Goal: Task Accomplishment & Management: Manage account settings

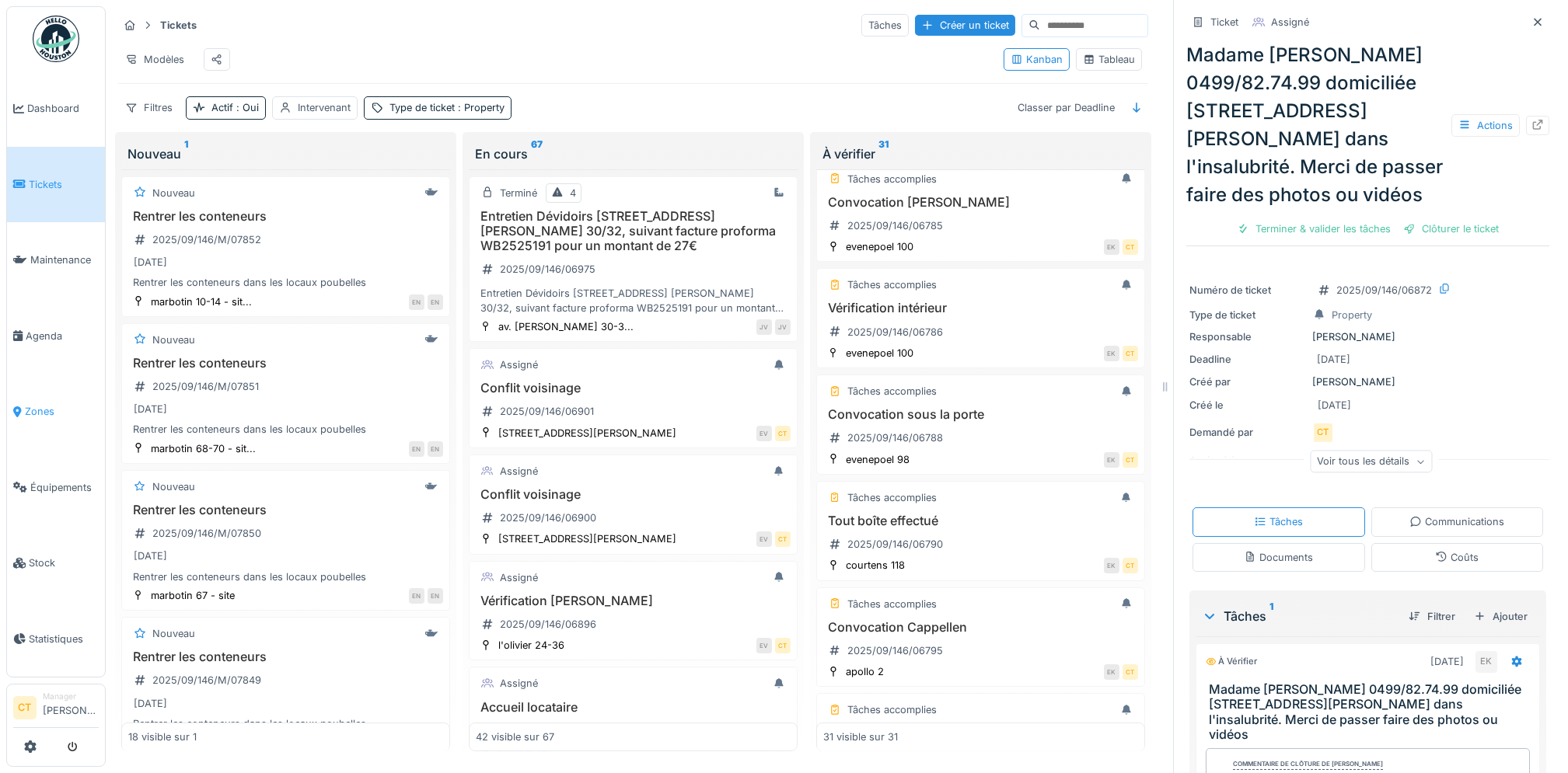
scroll to position [724, 0]
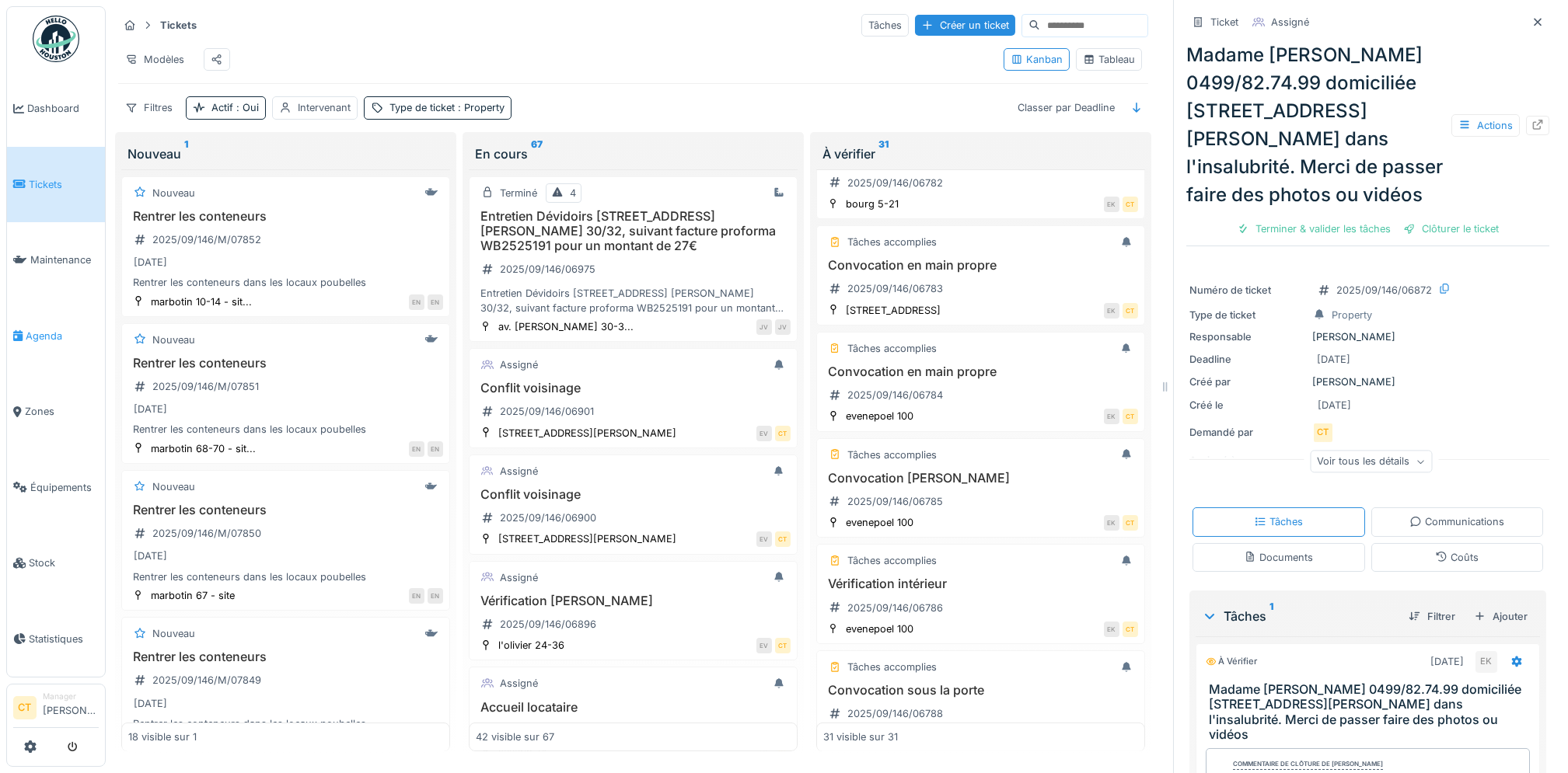
click at [53, 329] on span "Agenda" at bounding box center [61, 335] width 73 height 15
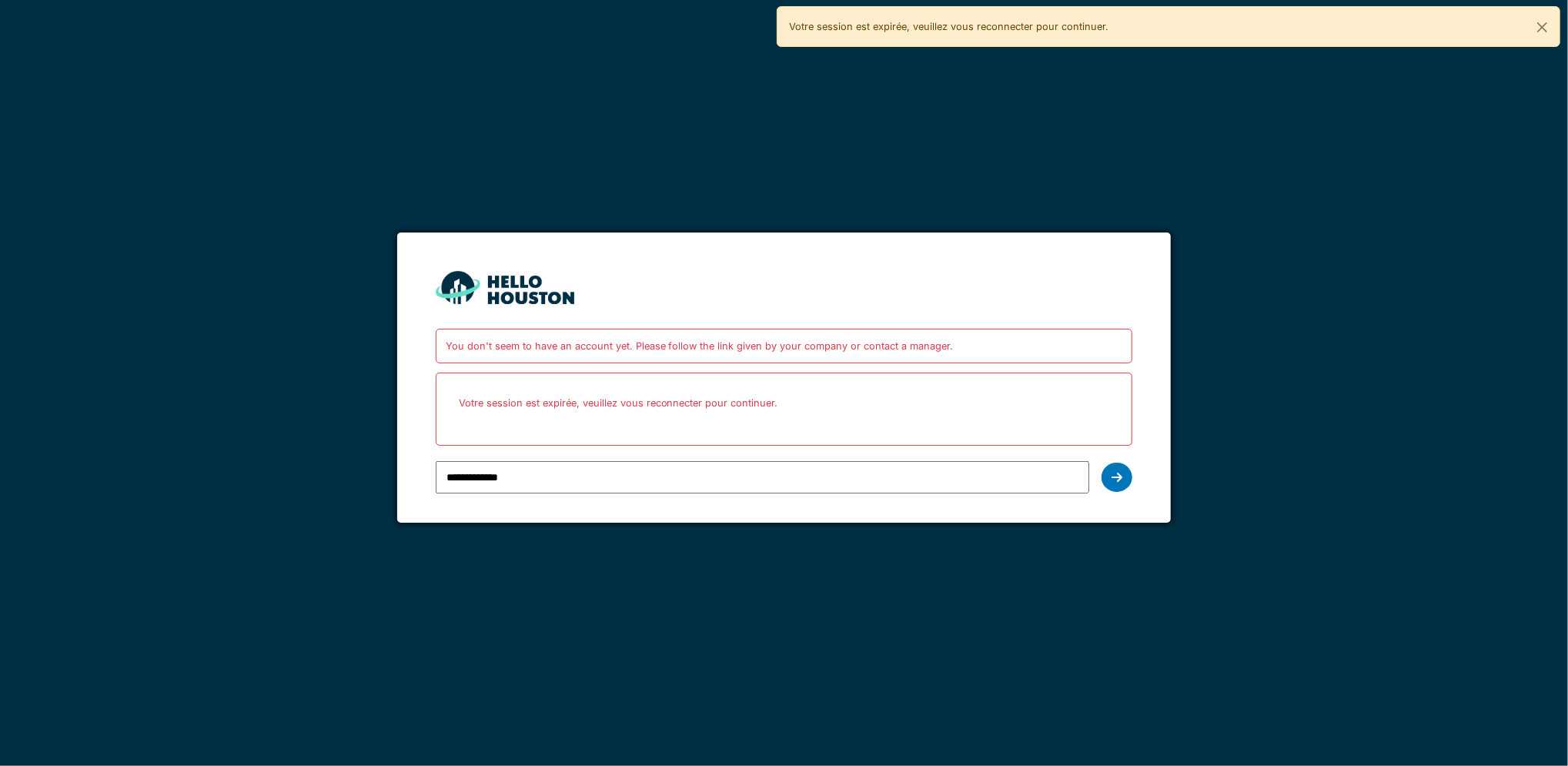
type input "**********"
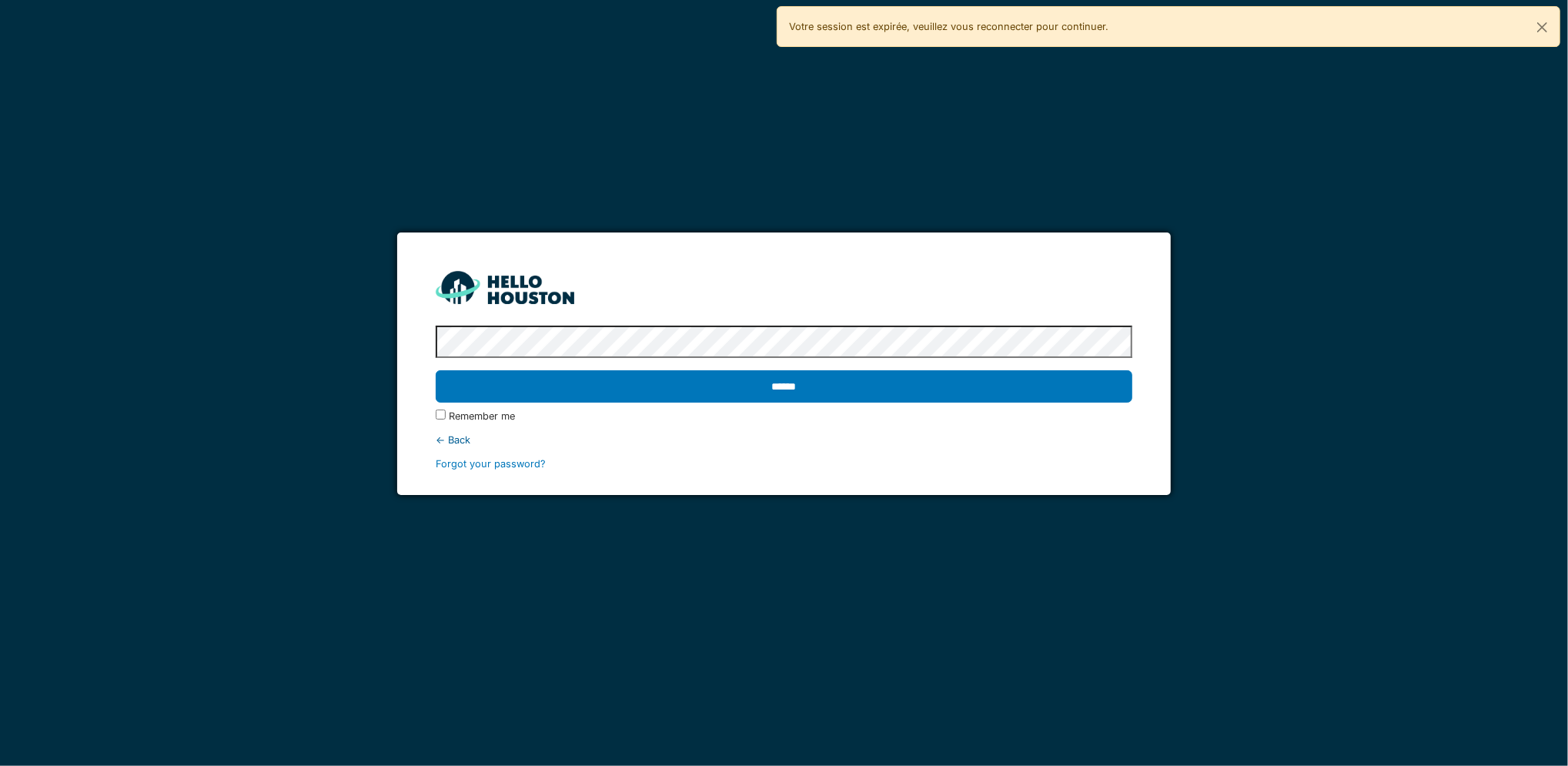
click at [436, 370] on input "******" at bounding box center [784, 387] width 697 height 33
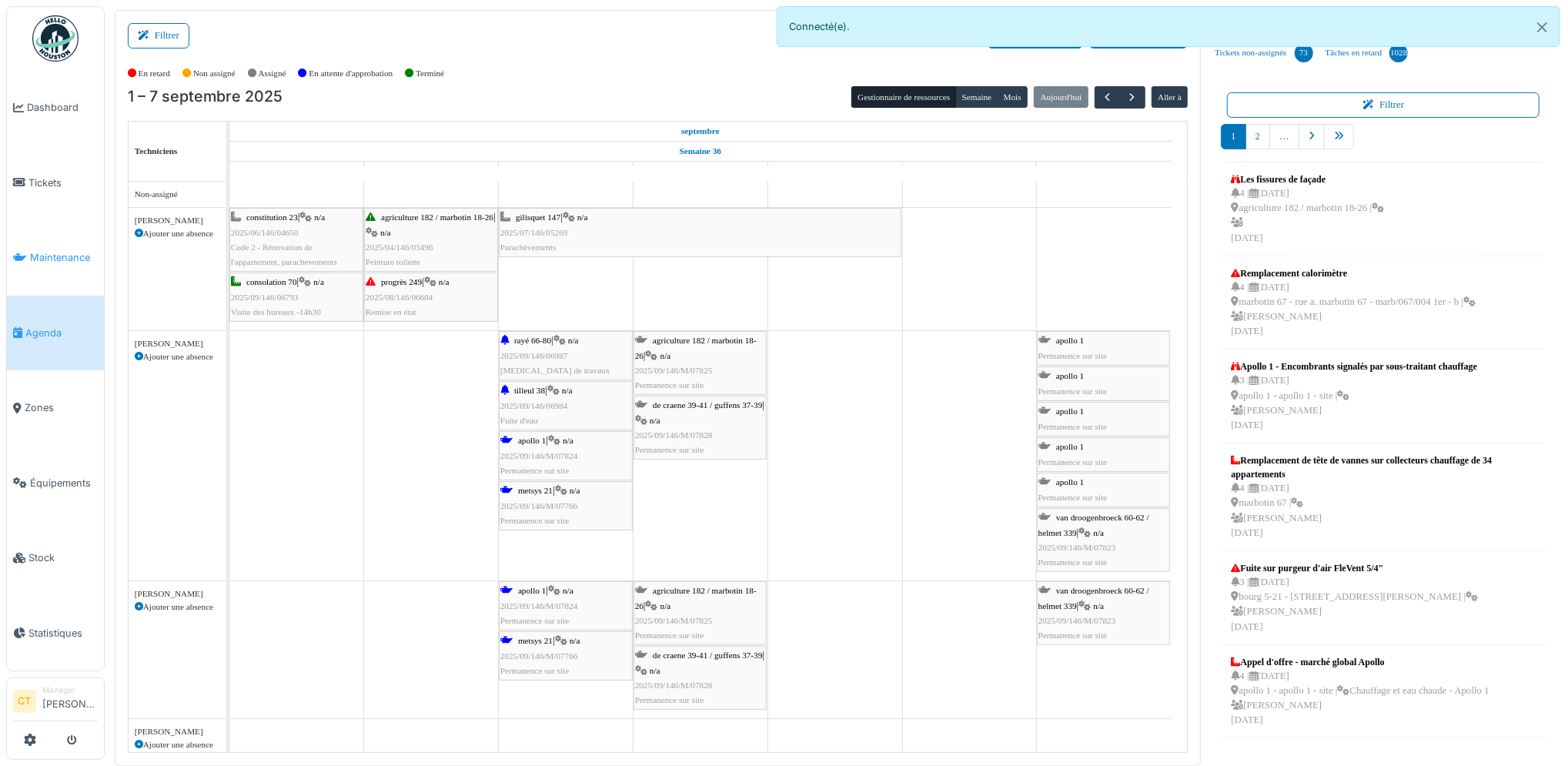
click at [54, 254] on span "Maintenance" at bounding box center [63, 257] width 67 height 14
click at [59, 250] on span "Maintenance" at bounding box center [63, 257] width 67 height 14
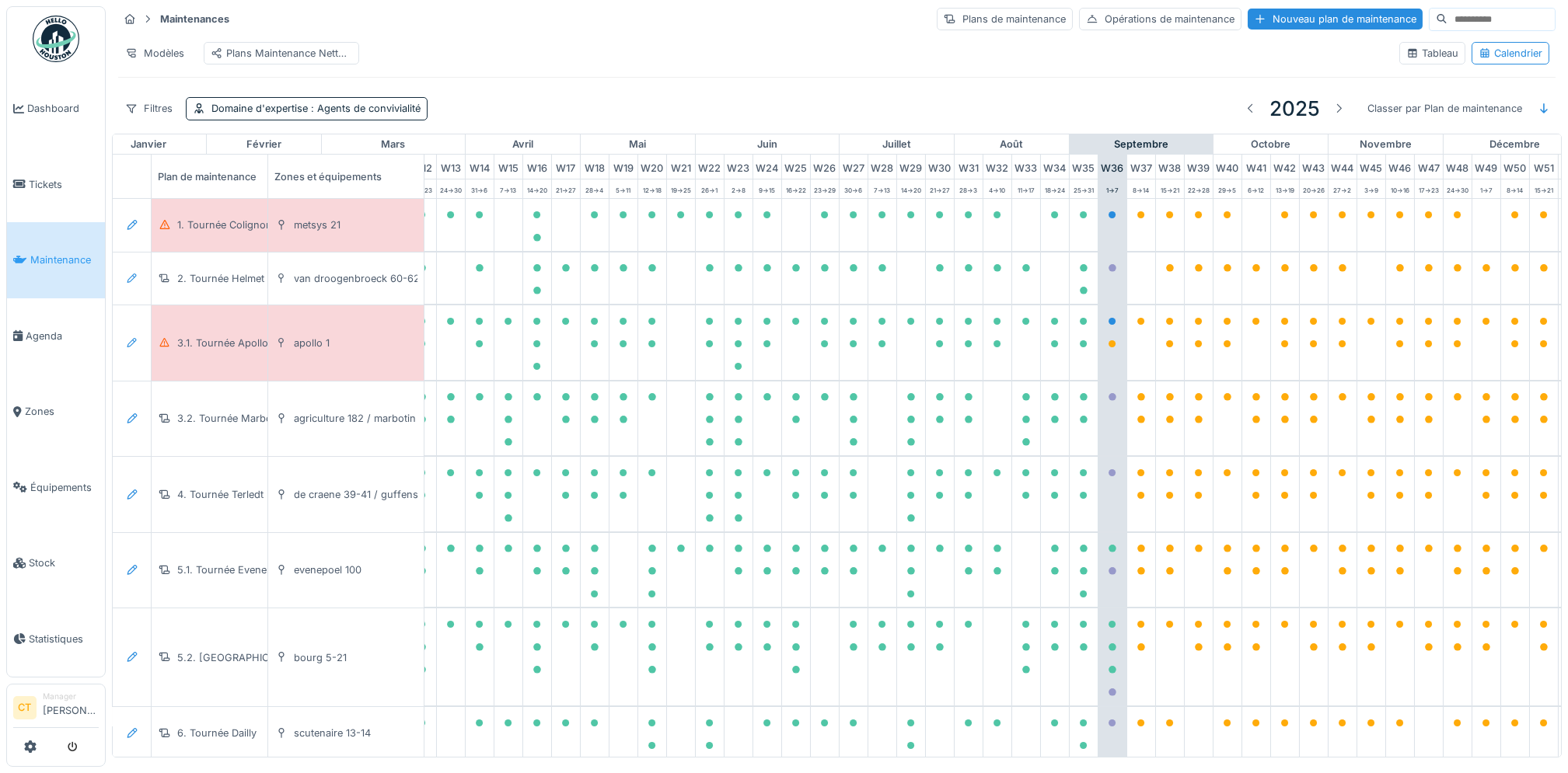
scroll to position [0, 429]
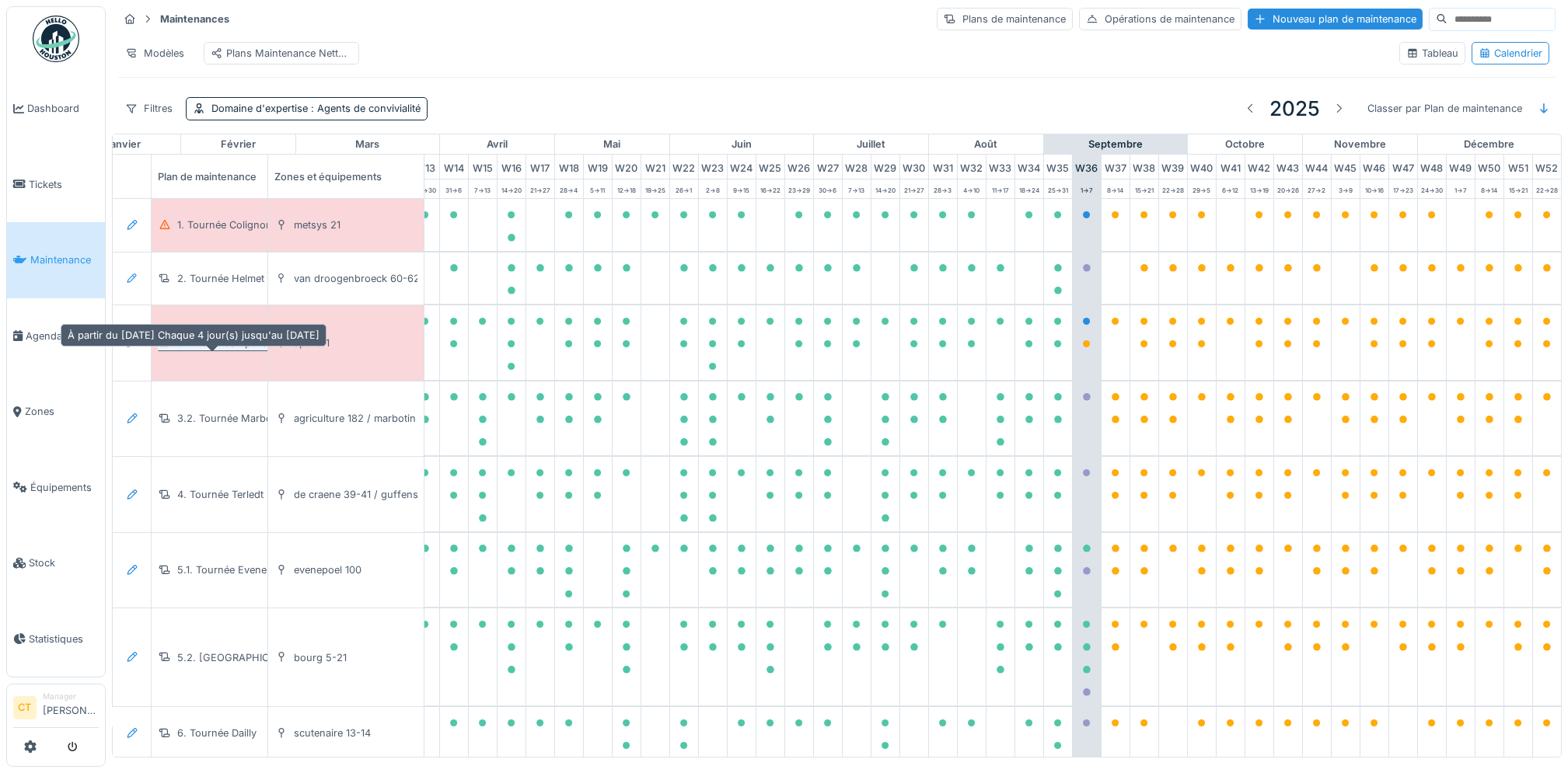
click at [220, 351] on div "3.1. Tournée Apollo" at bounding box center [222, 343] width 91 height 15
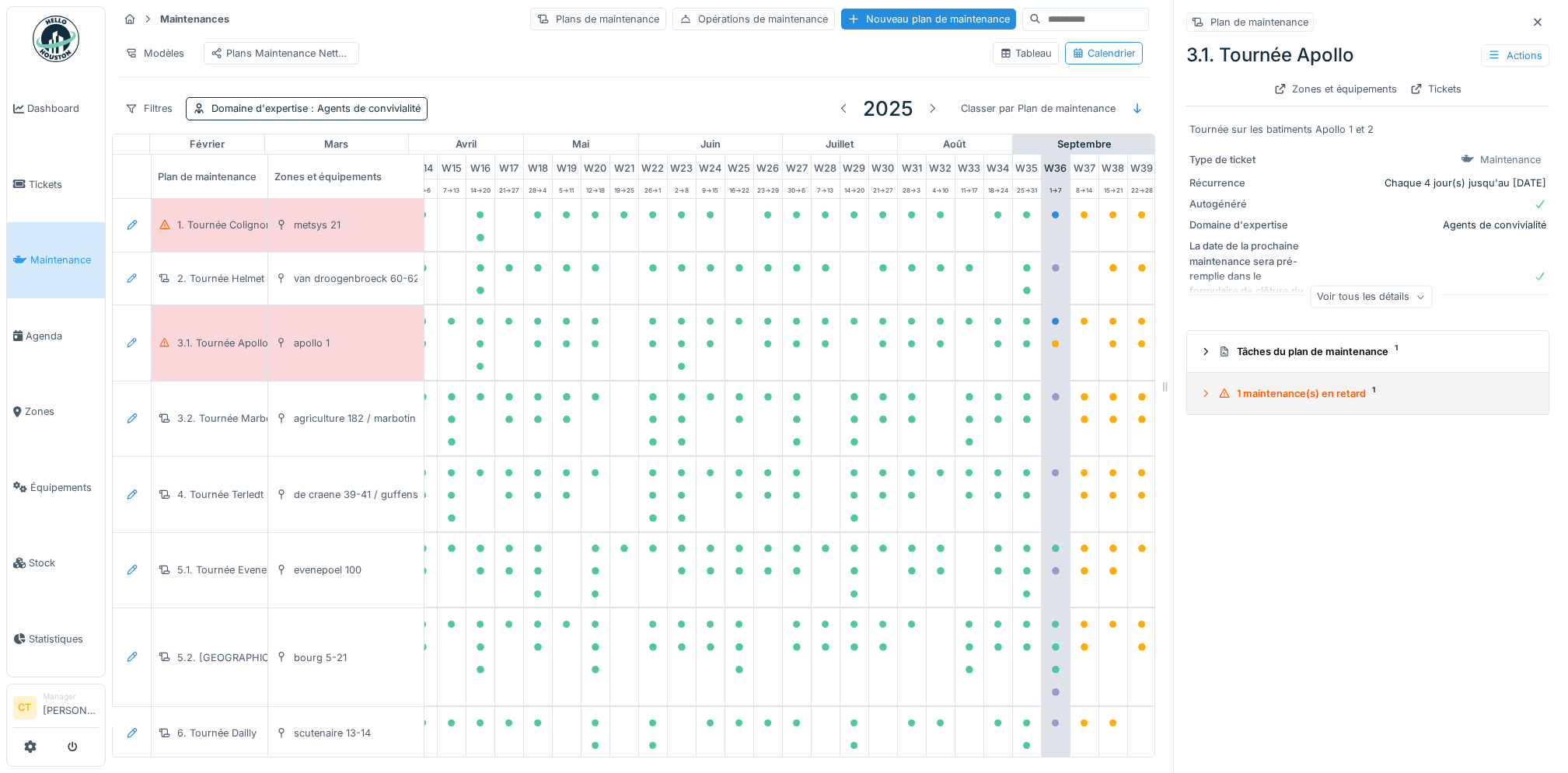
click at [1322, 392] on div "1 maintenance(s) en retard 1" at bounding box center [1374, 393] width 312 height 15
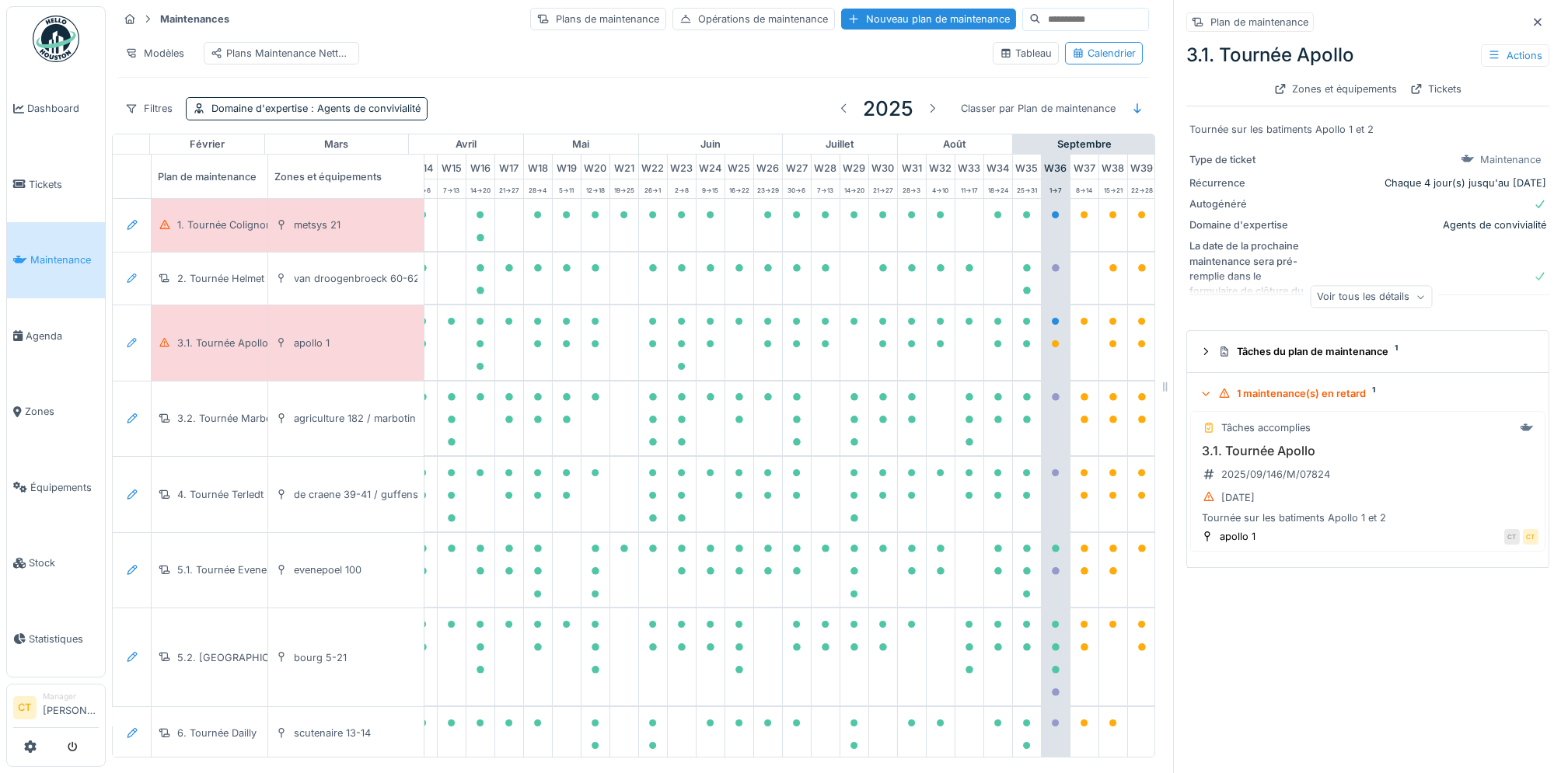
click at [1312, 394] on div "1 maintenance(s) en retard 1" at bounding box center [1374, 393] width 312 height 15
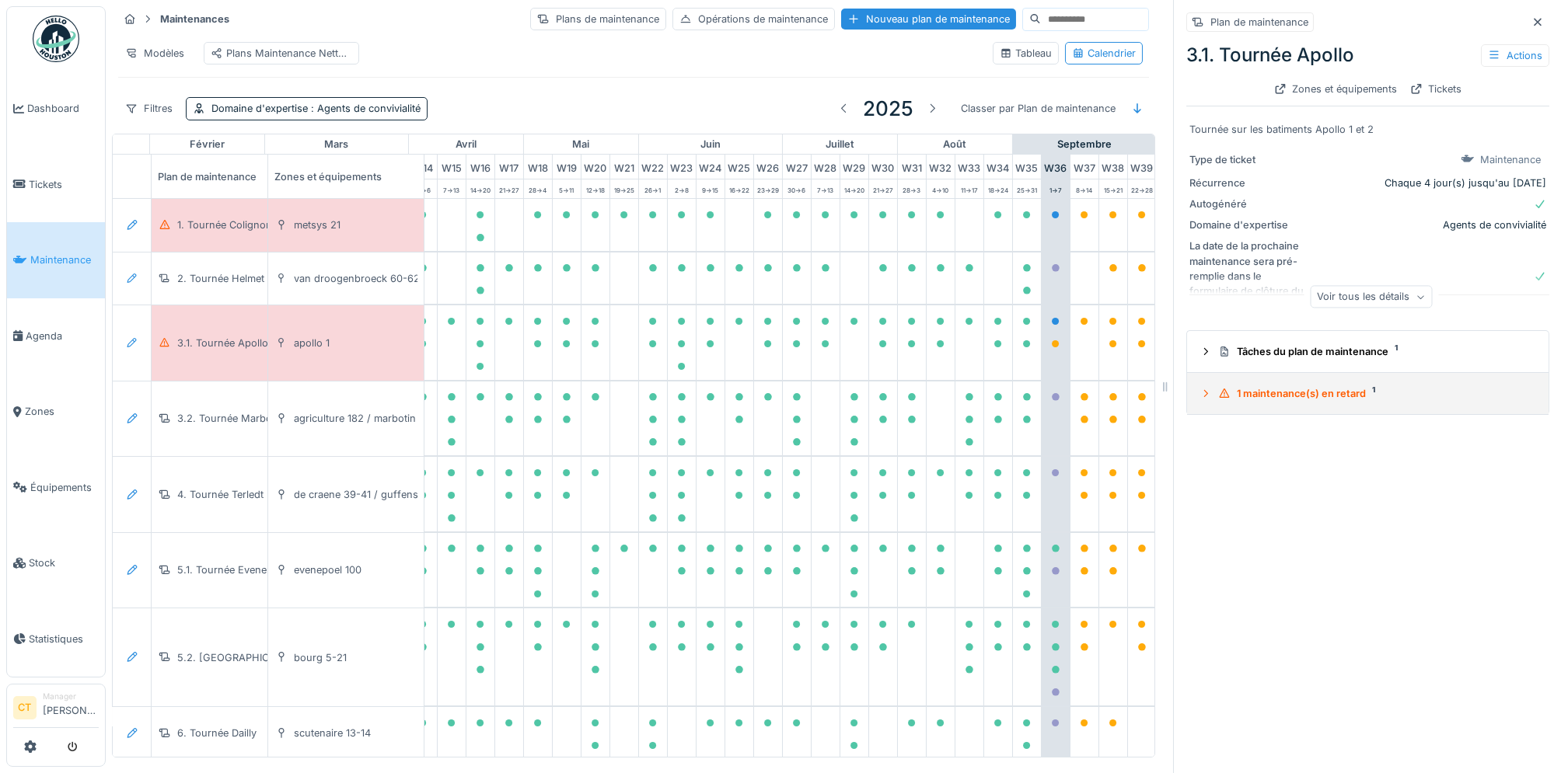
click at [1312, 394] on div "1 maintenance(s) en retard 1" at bounding box center [1374, 393] width 312 height 15
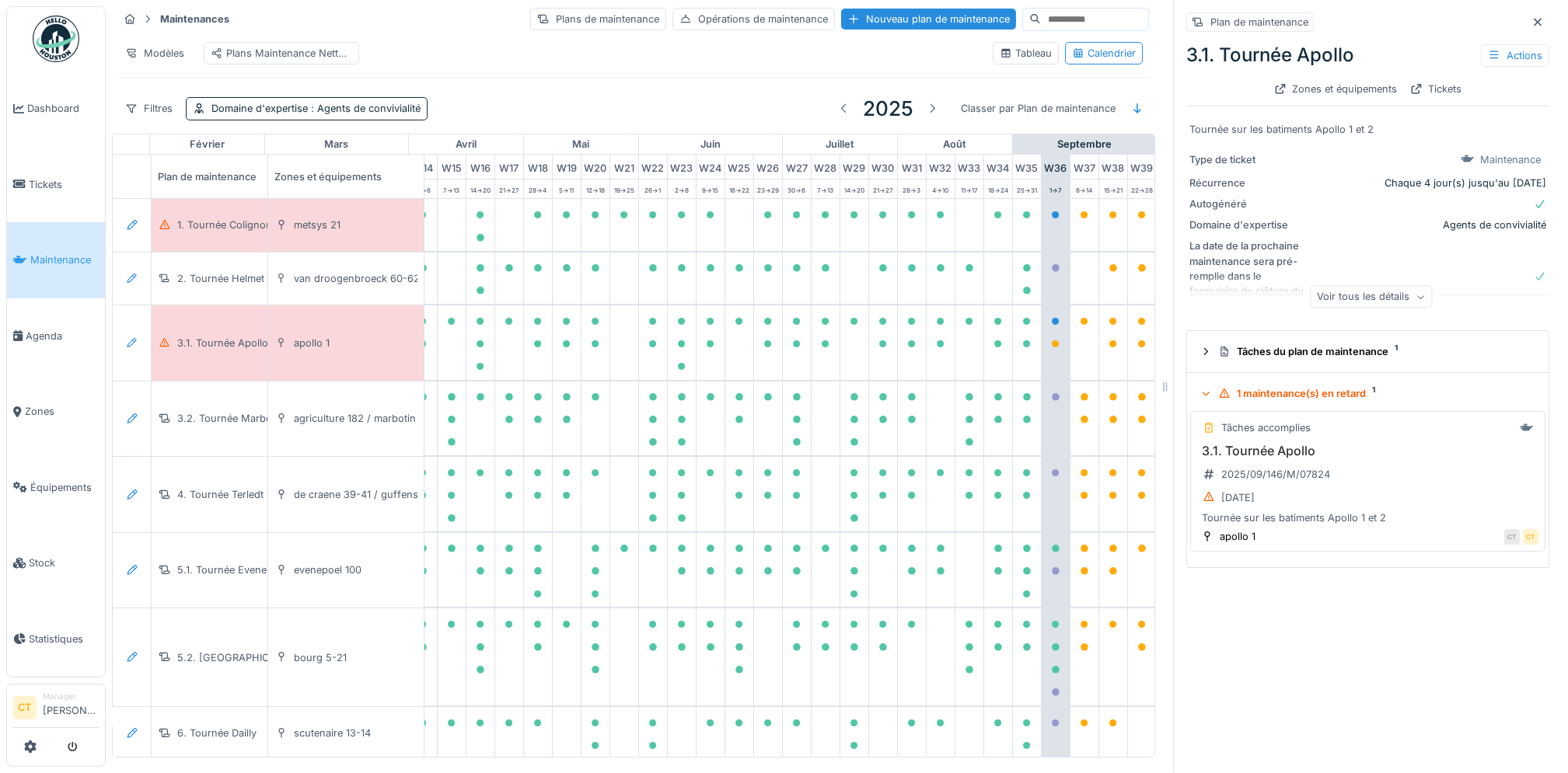
click at [1245, 511] on div "3.1. Tournée Apollo 2025/09/146/M/07824 03/09/2025 Tournée sur les batiments Ap…" at bounding box center [1367, 485] width 341 height 82
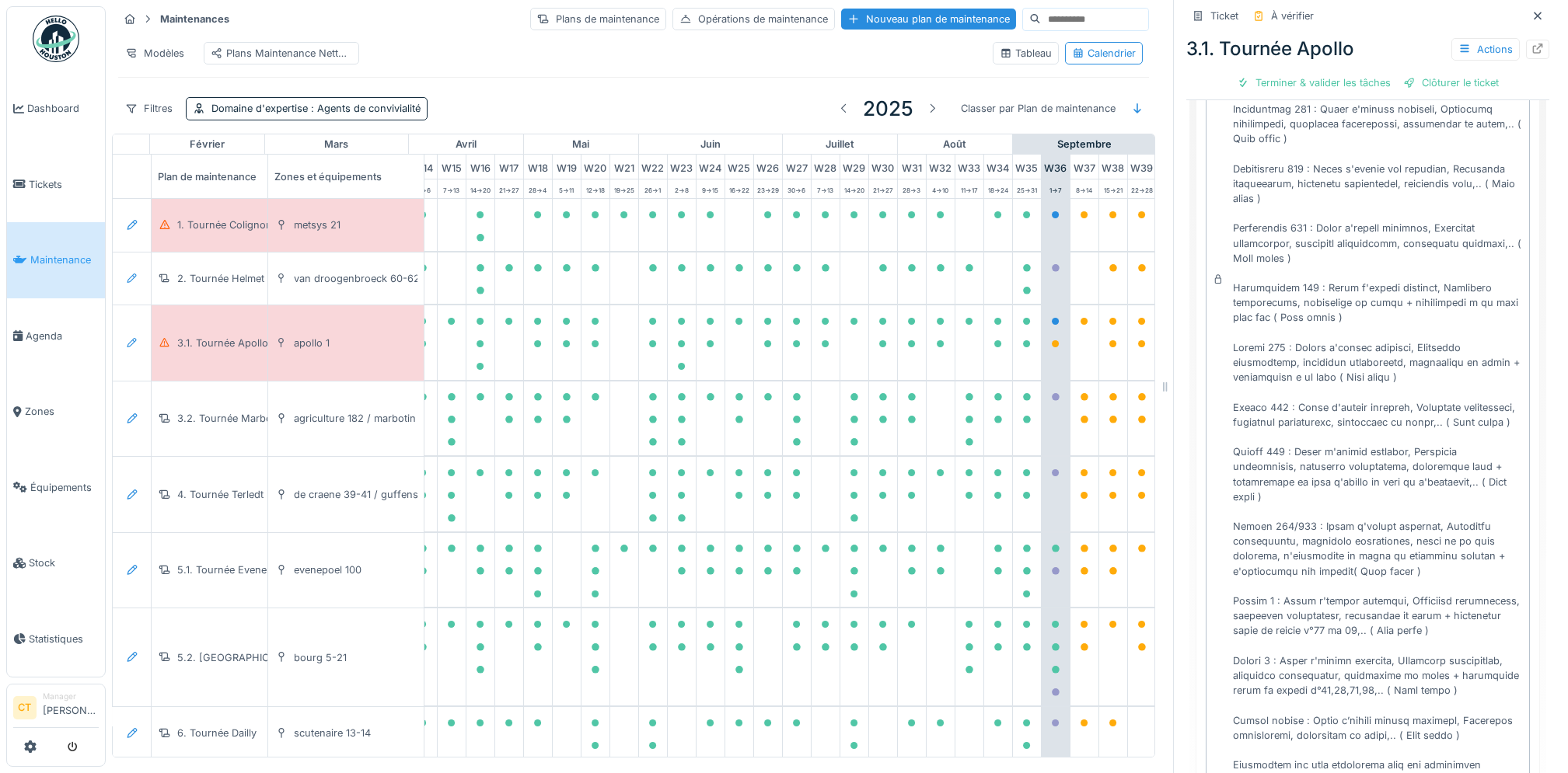
scroll to position [480, 0]
click at [1311, 80] on div "Terminer & valider les tâches" at bounding box center [1312, 83] width 166 height 21
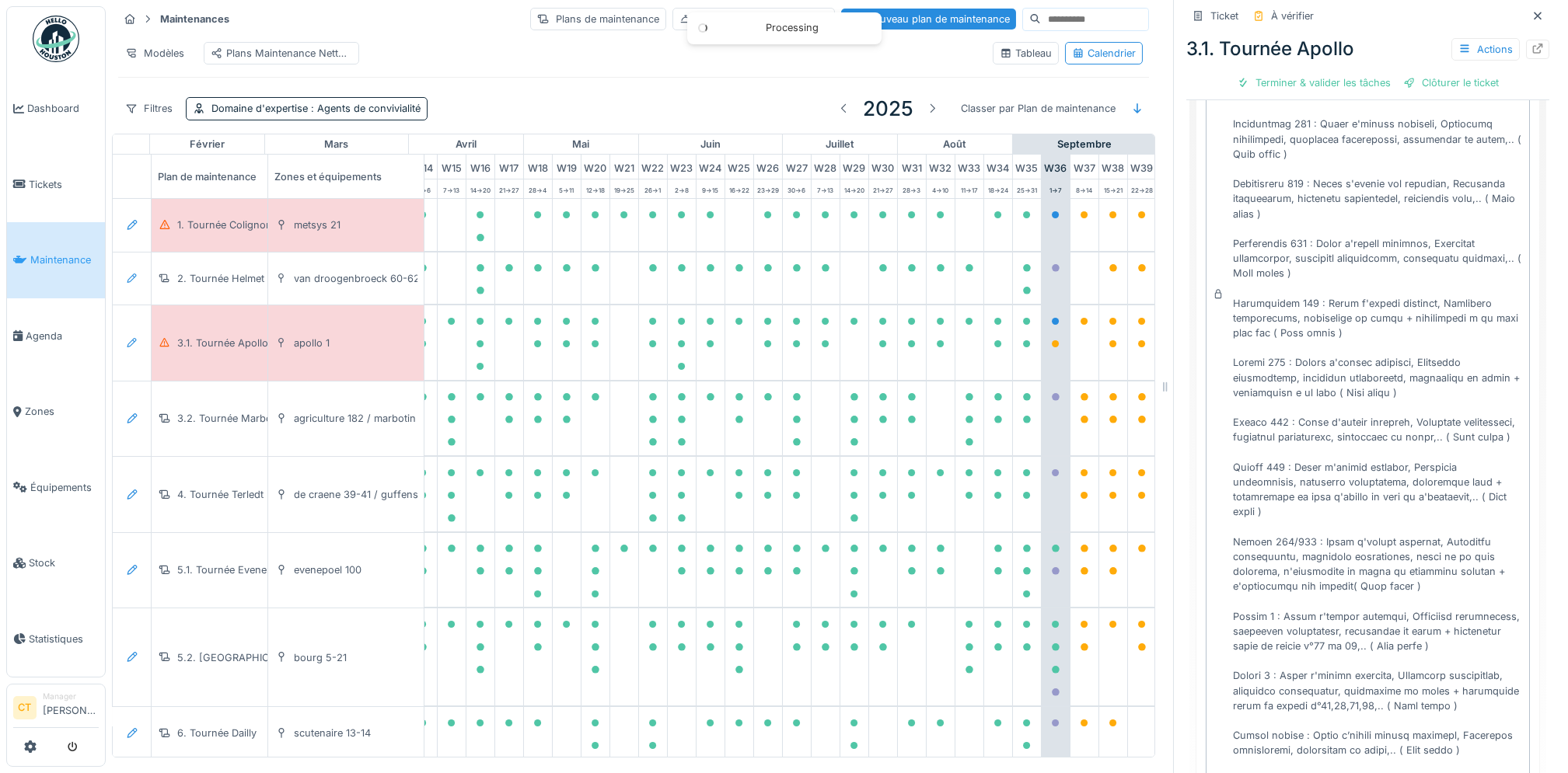
scroll to position [414, 0]
click at [1359, 84] on div "Clôturer le ticket" at bounding box center [1367, 83] width 108 height 21
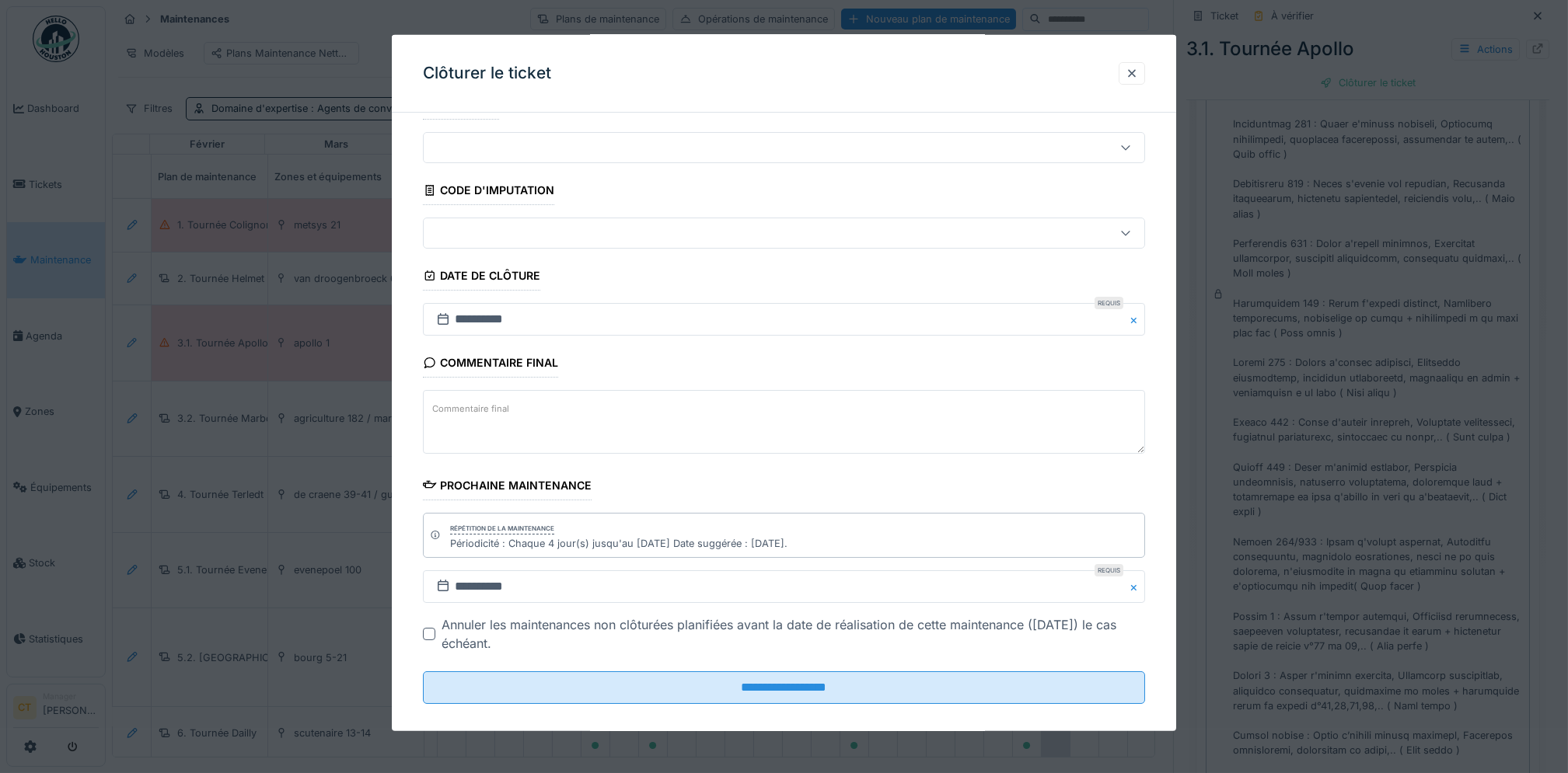
scroll to position [52, 0]
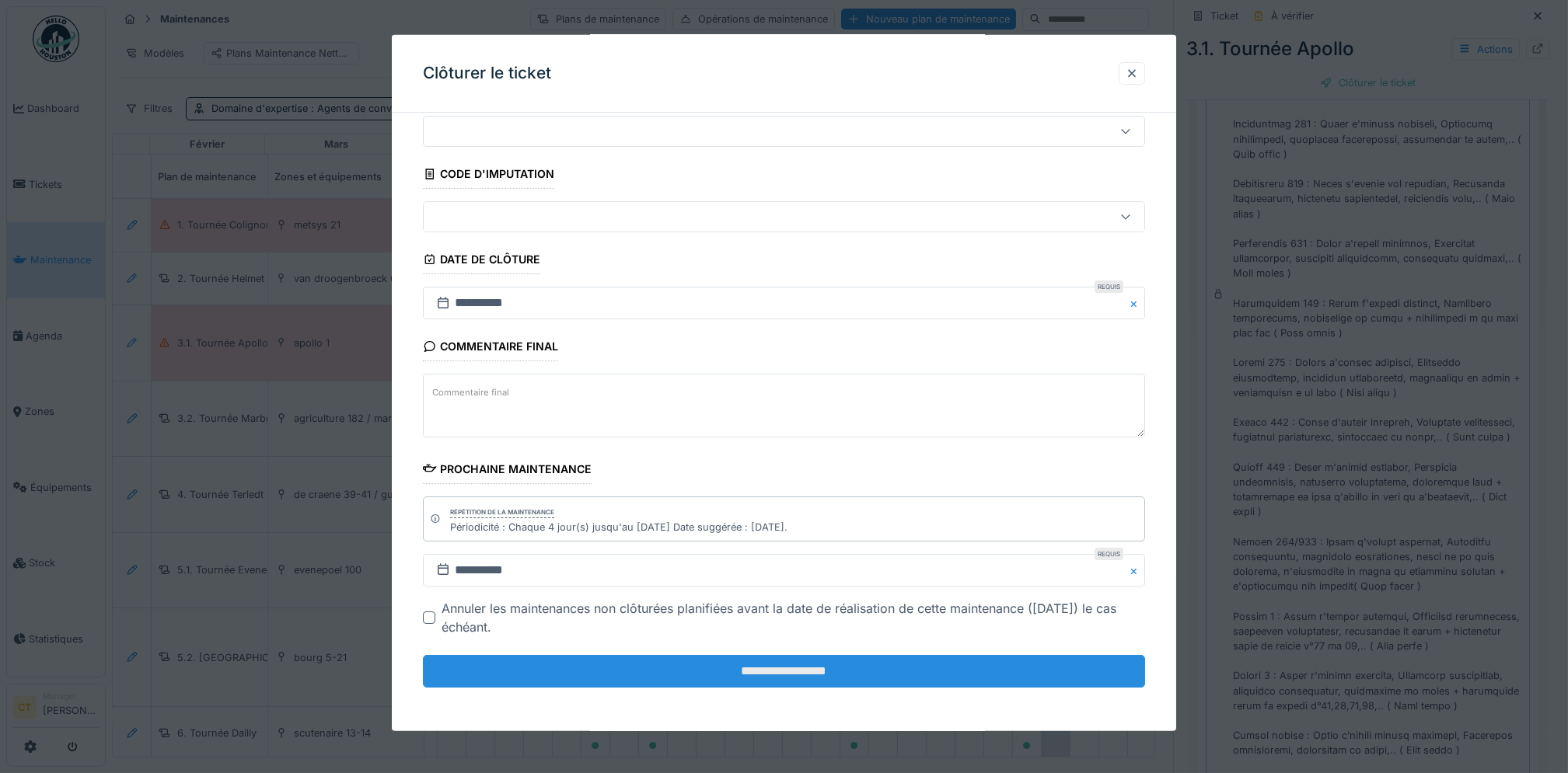
click at [942, 668] on input "**********" at bounding box center [783, 671] width 722 height 33
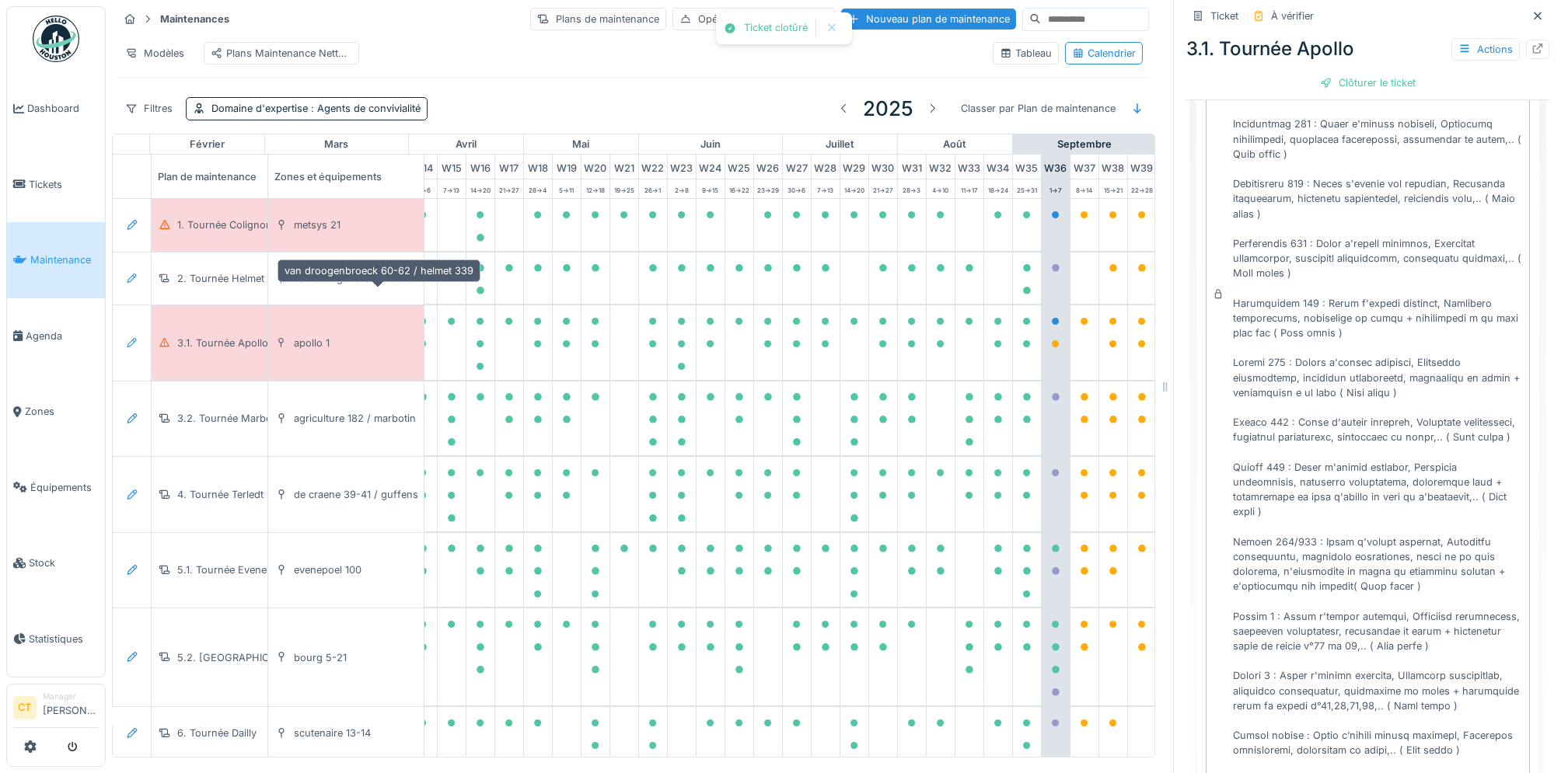
scroll to position [463, 0]
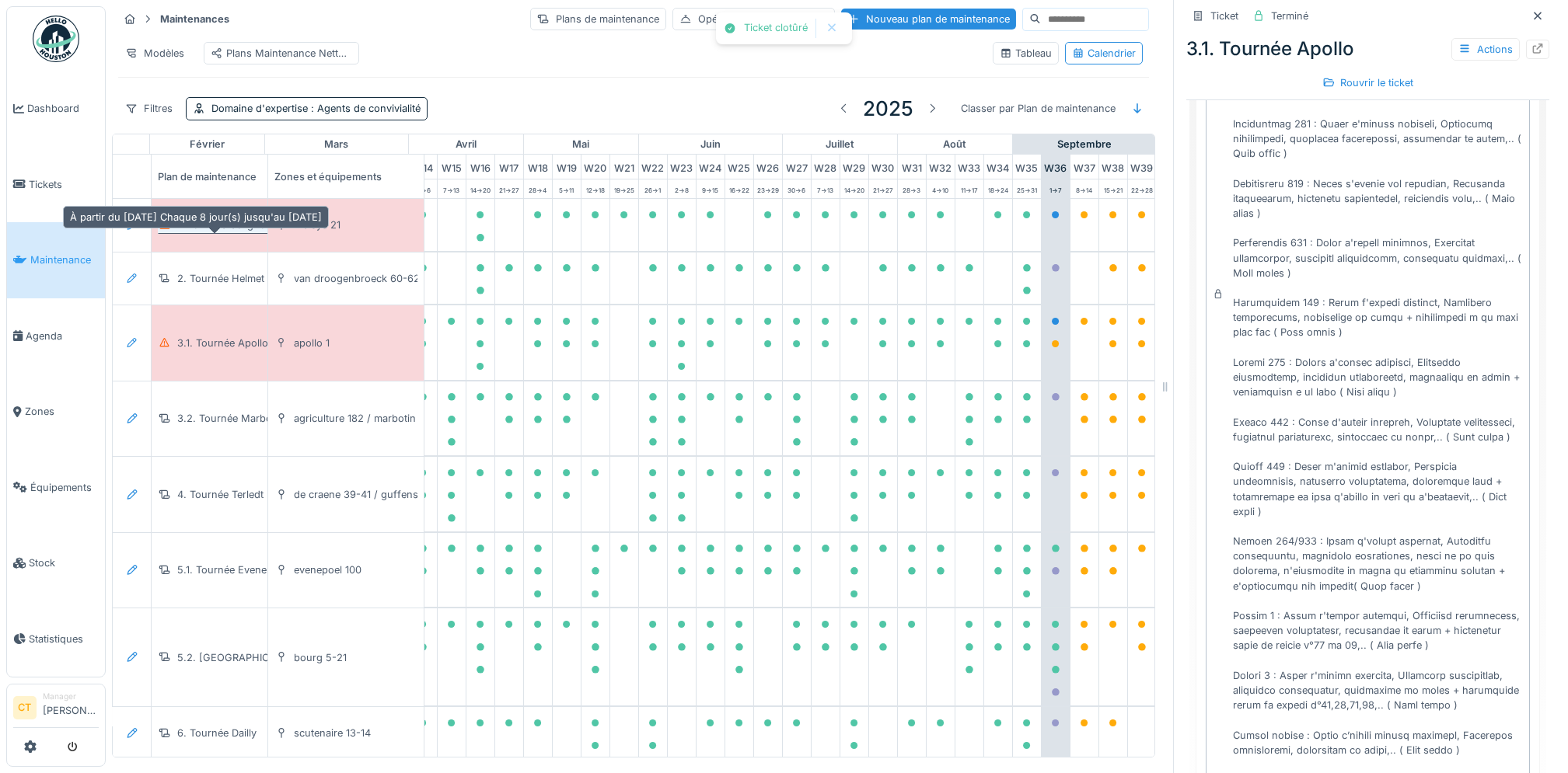
click at [225, 232] on div "1. Tournée Colignon" at bounding box center [224, 224] width 95 height 15
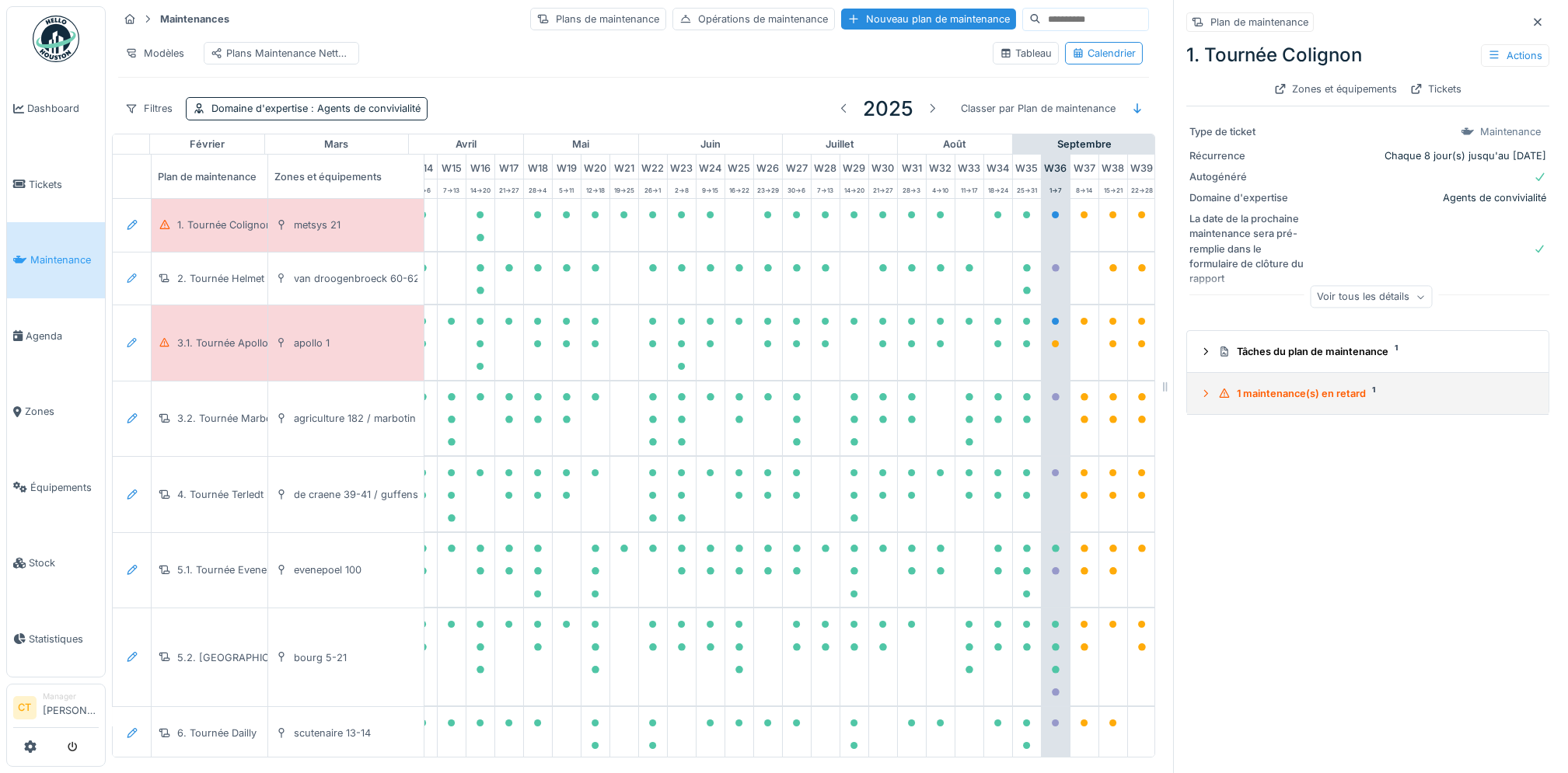
click at [1310, 404] on summary "1 maintenance(s) en retard 1" at bounding box center [1367, 393] width 349 height 29
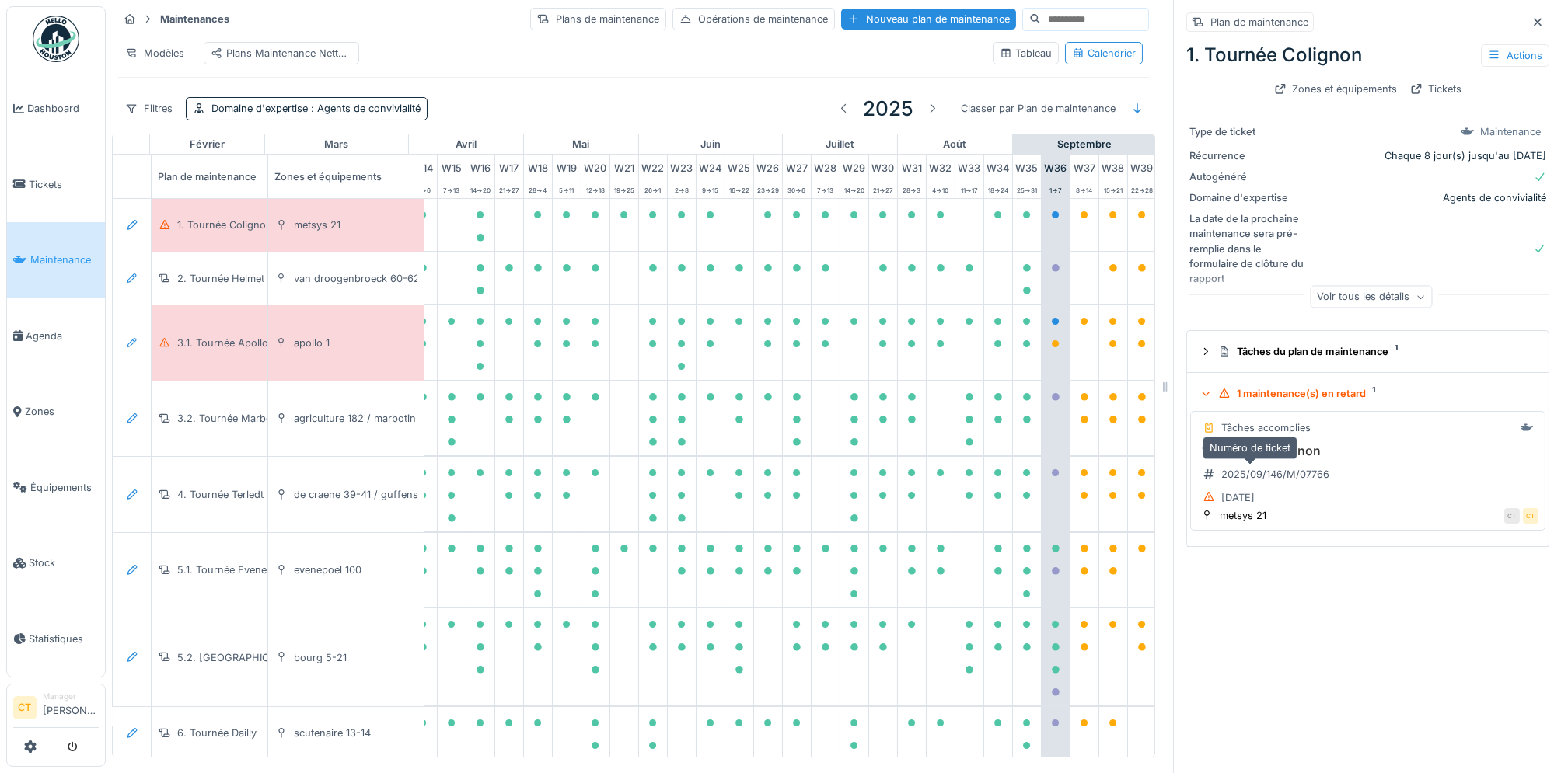
click at [1261, 484] on div "2025/09/146/M/07766" at bounding box center [1266, 474] width 138 height 19
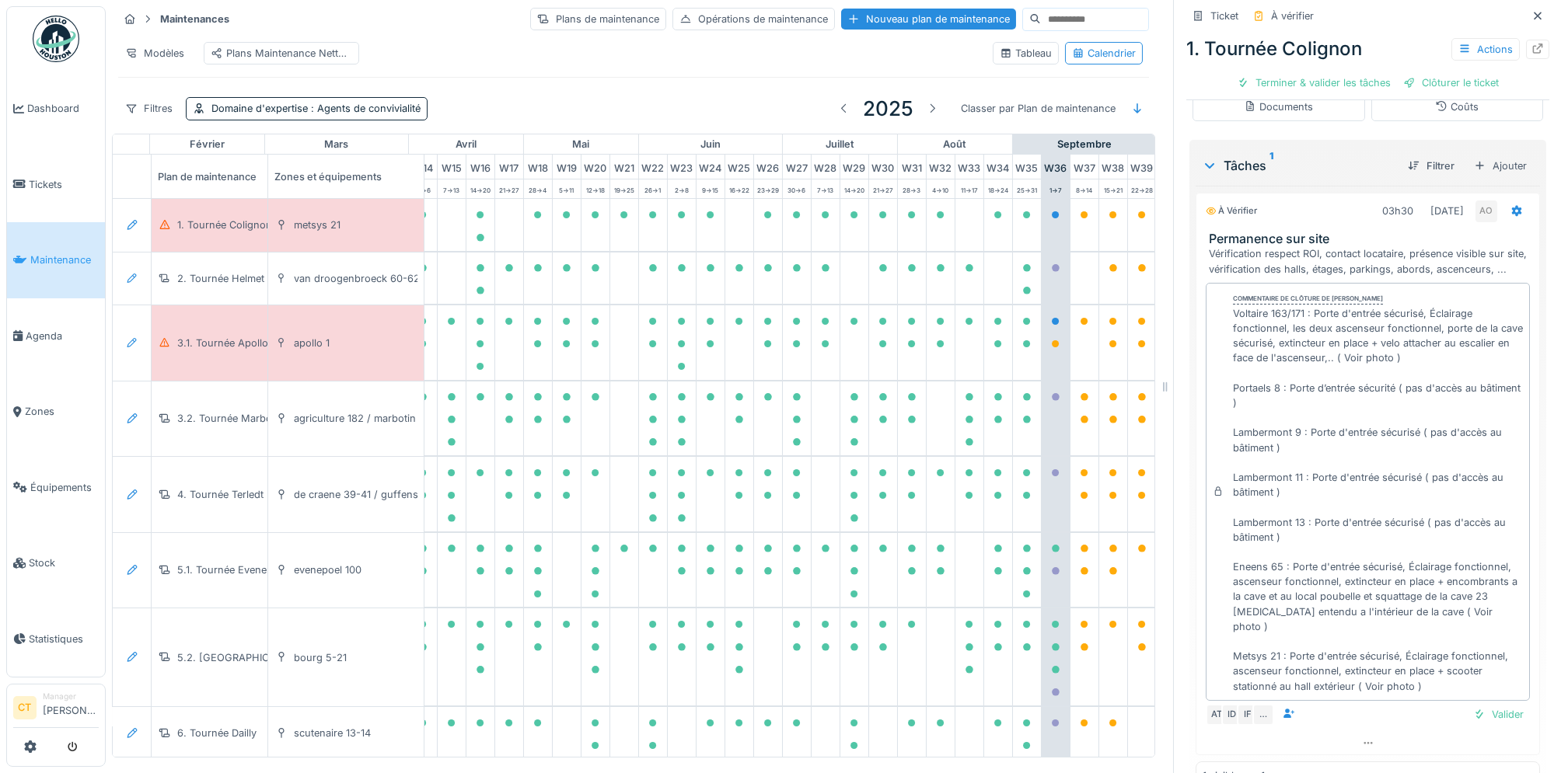
scroll to position [364, 0]
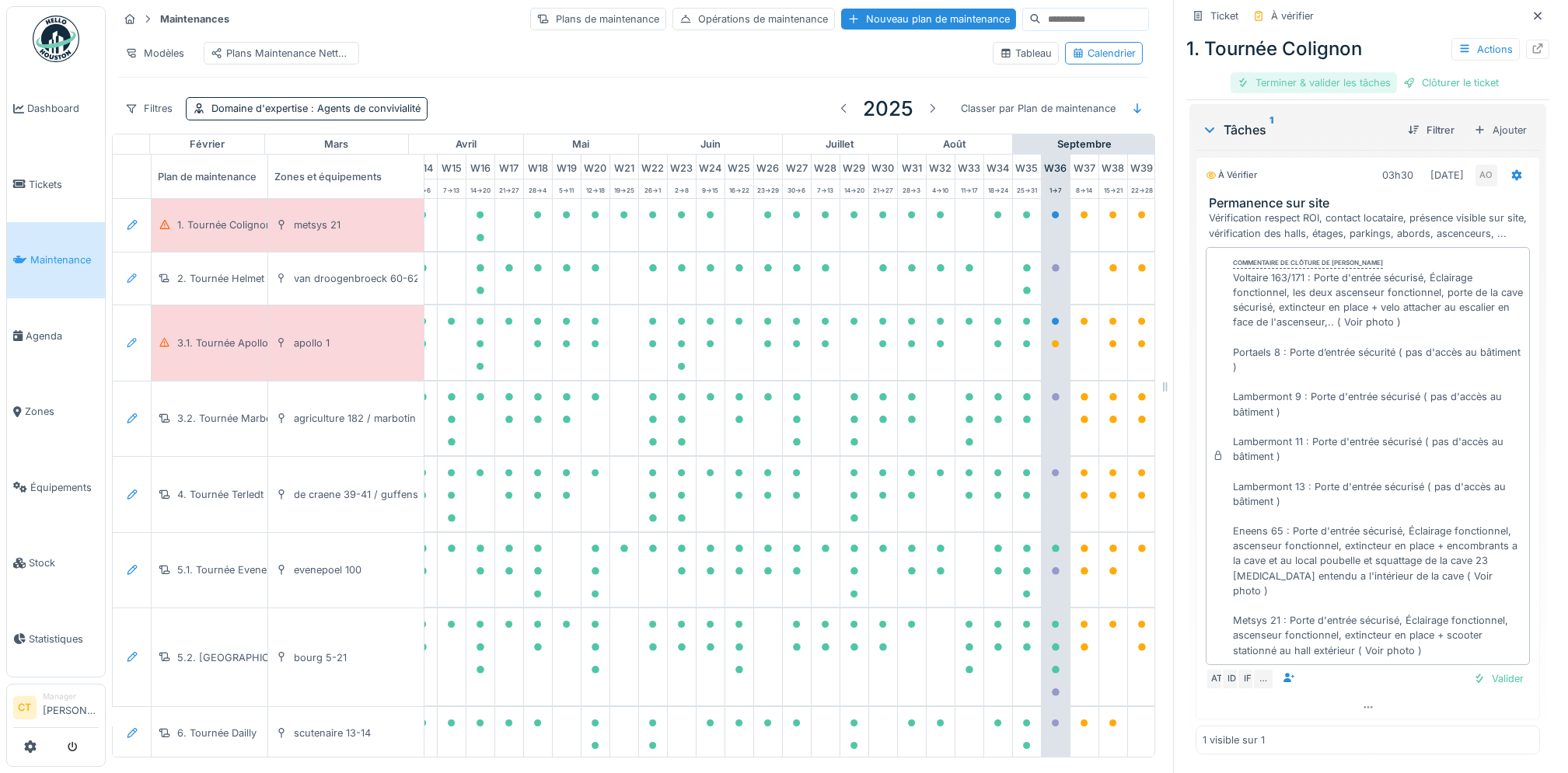
click at [1274, 86] on div "Terminer & valider les tâches" at bounding box center [1312, 83] width 166 height 21
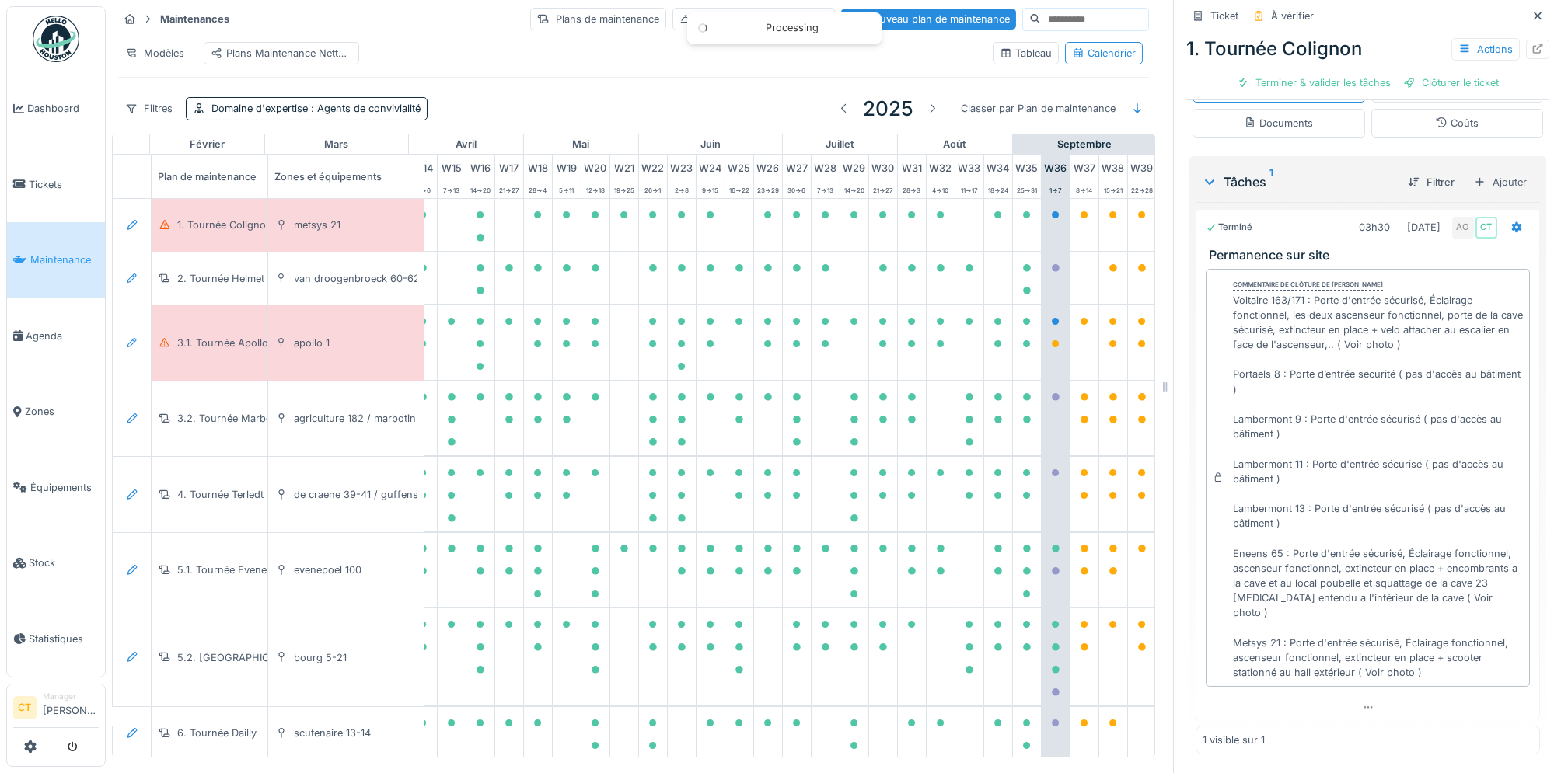
scroll to position [298, 0]
click at [1362, 84] on div "Clôturer le ticket" at bounding box center [1367, 83] width 108 height 21
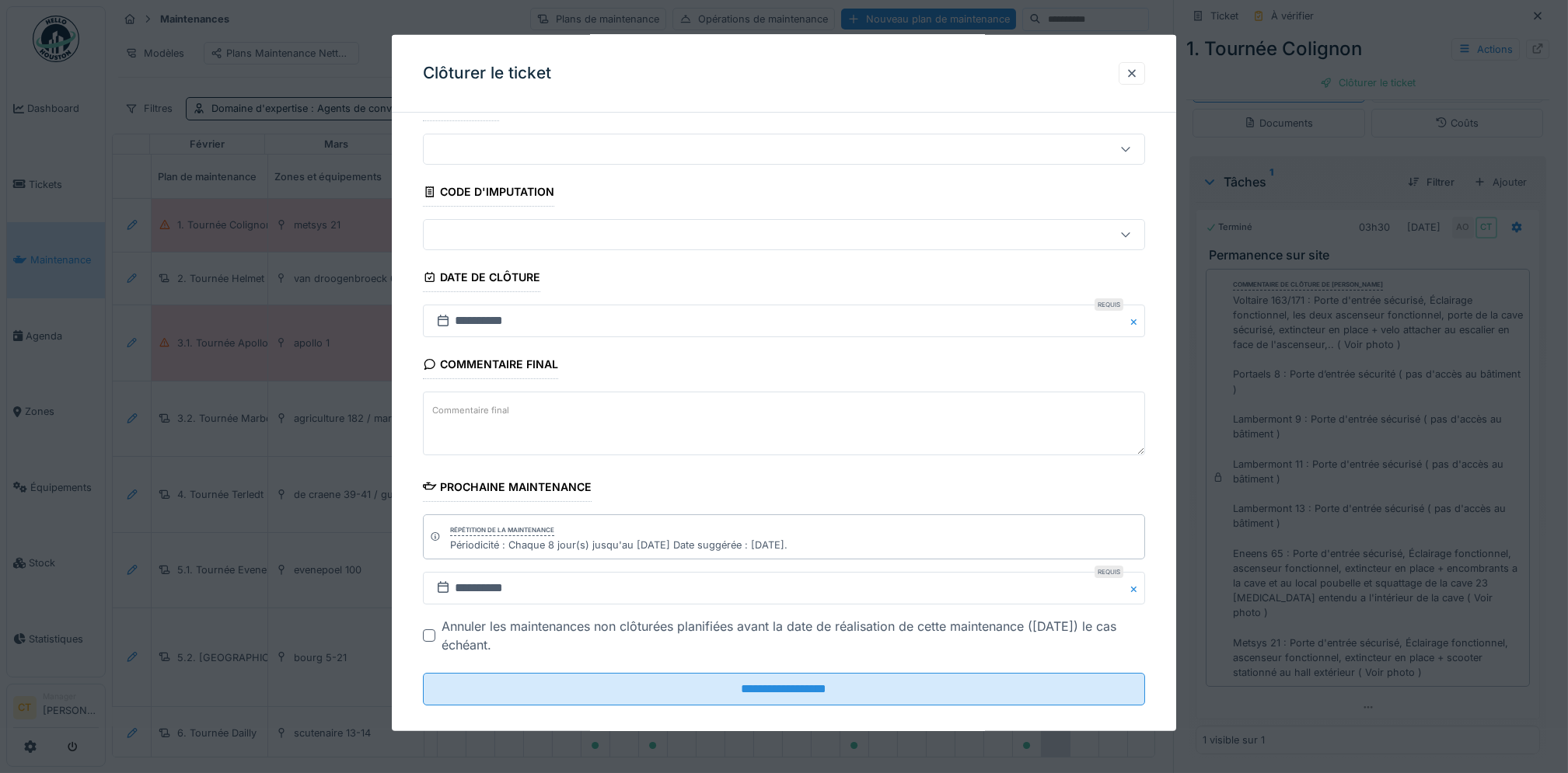
scroll to position [52, 0]
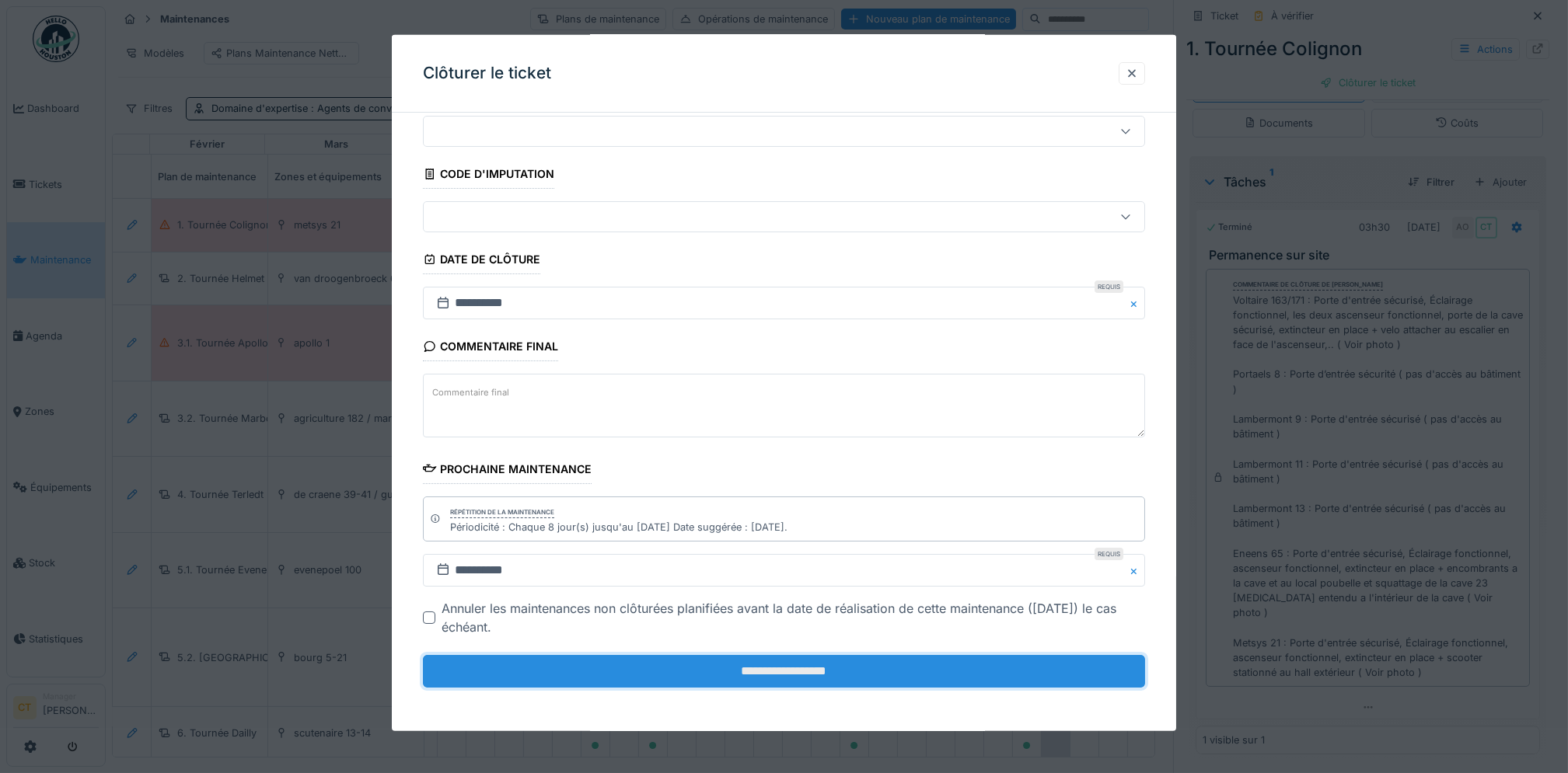
click at [935, 668] on input "**********" at bounding box center [783, 671] width 722 height 33
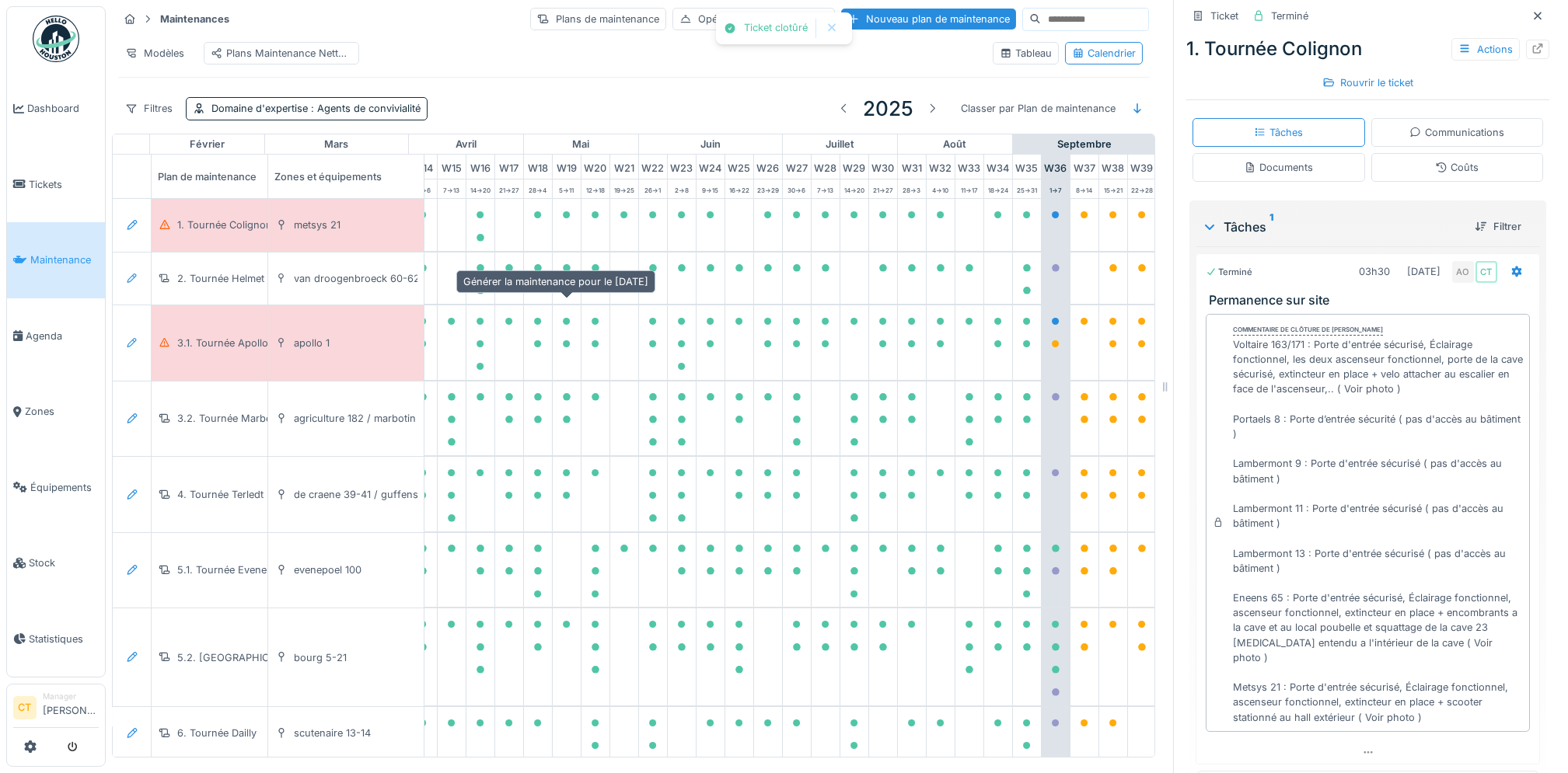
scroll to position [271, 0]
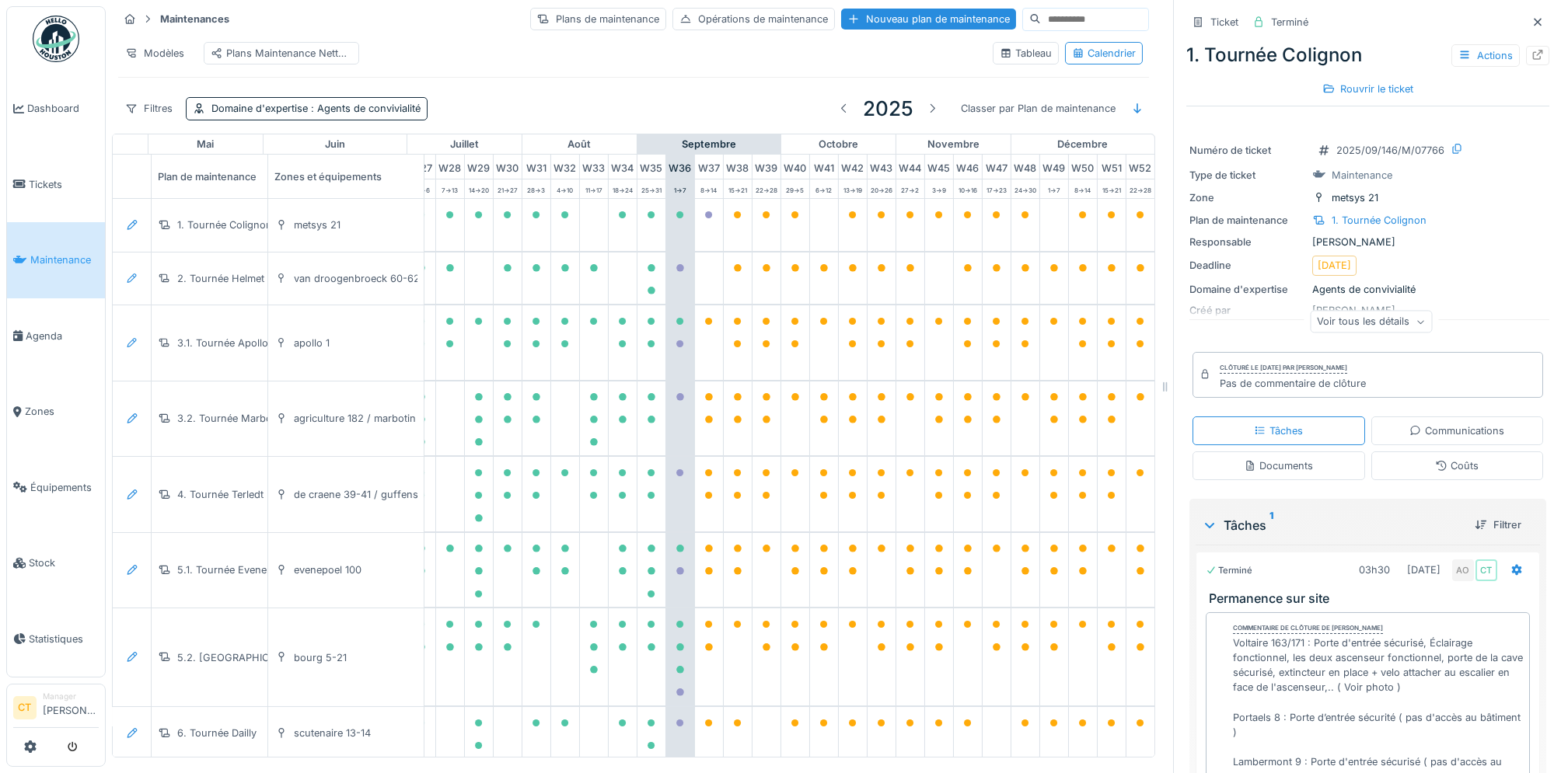
scroll to position [0, 853]
click at [54, 182] on span "Tickets" at bounding box center [64, 184] width 70 height 15
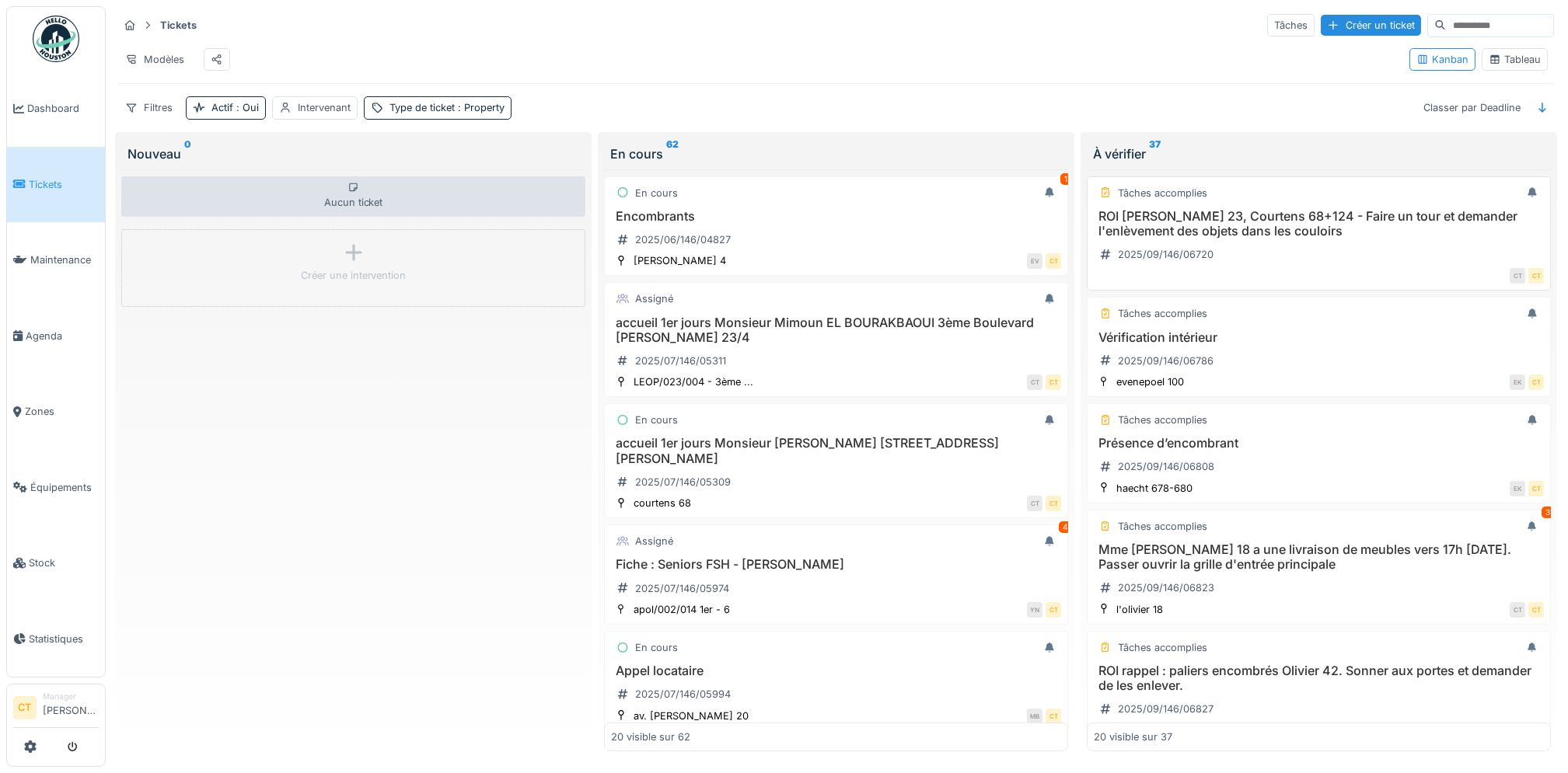
click at [1288, 239] on h3 "ROI [PERSON_NAME] 23, Courtens 68+124 - Faire un tour et demander l'enlèvement …" at bounding box center [1318, 223] width 450 height 29
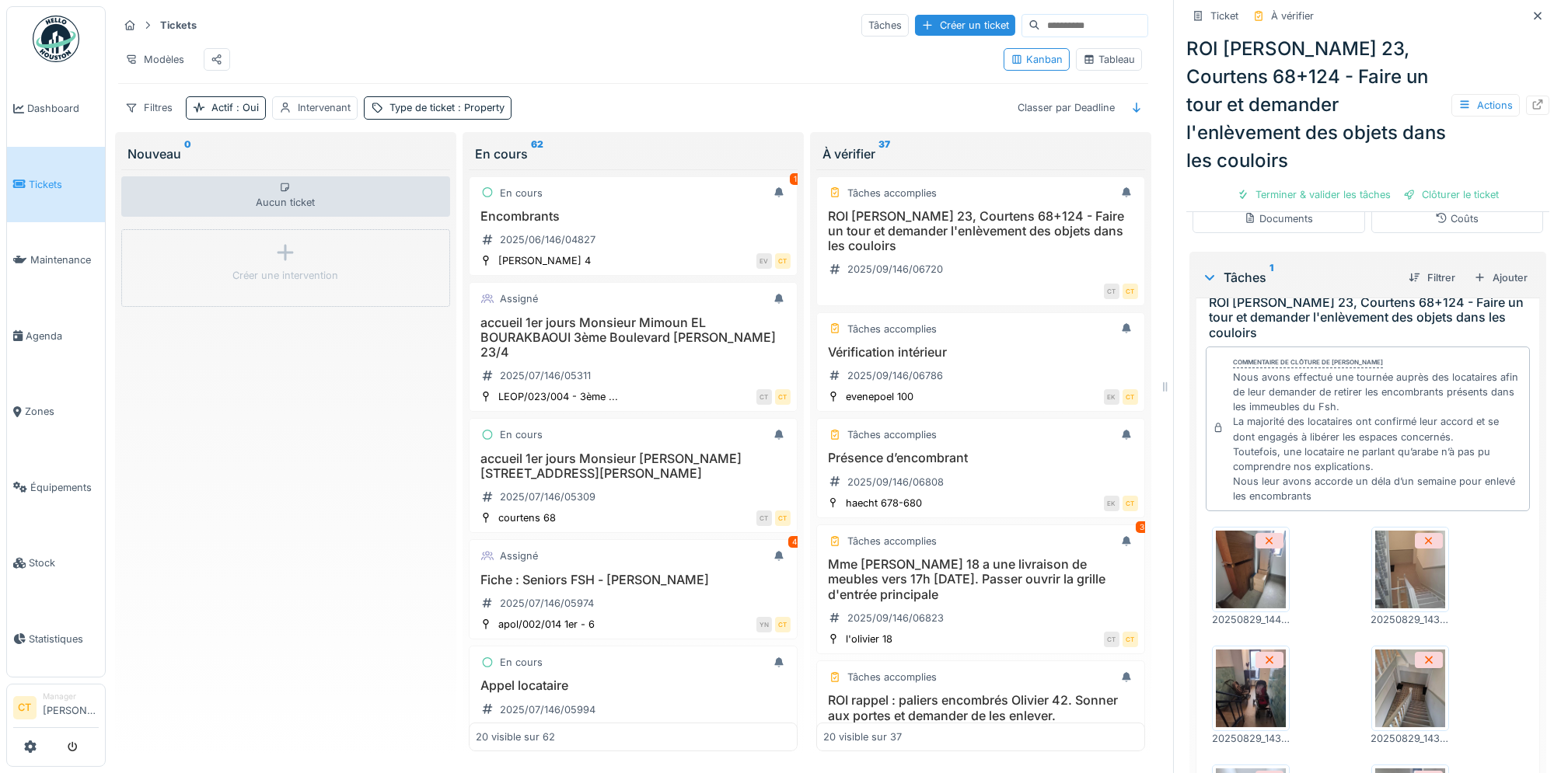
scroll to position [72, 0]
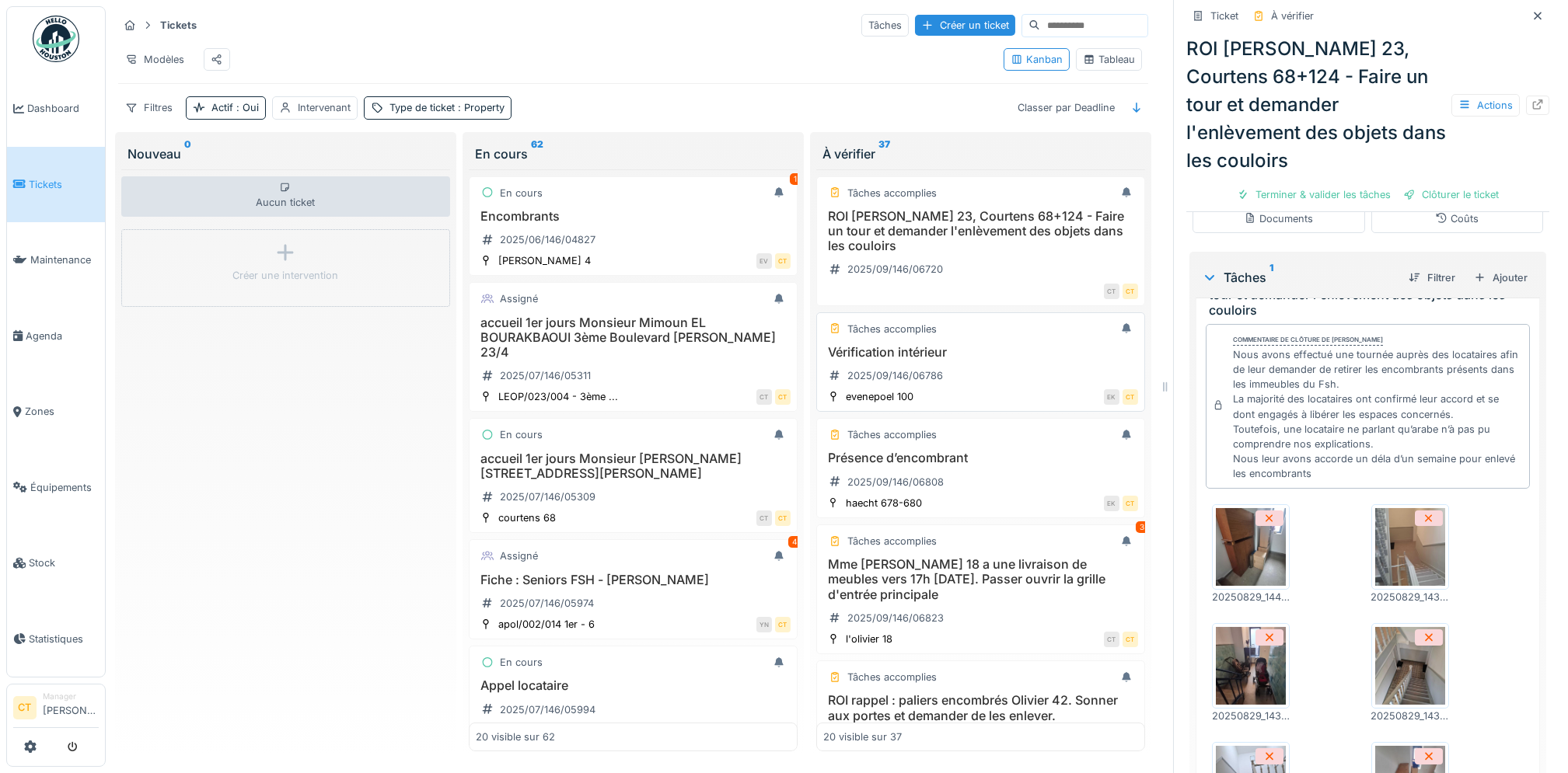
click at [959, 383] on div "Vérification intérieur 2025/09/146/06786" at bounding box center [980, 366] width 315 height 44
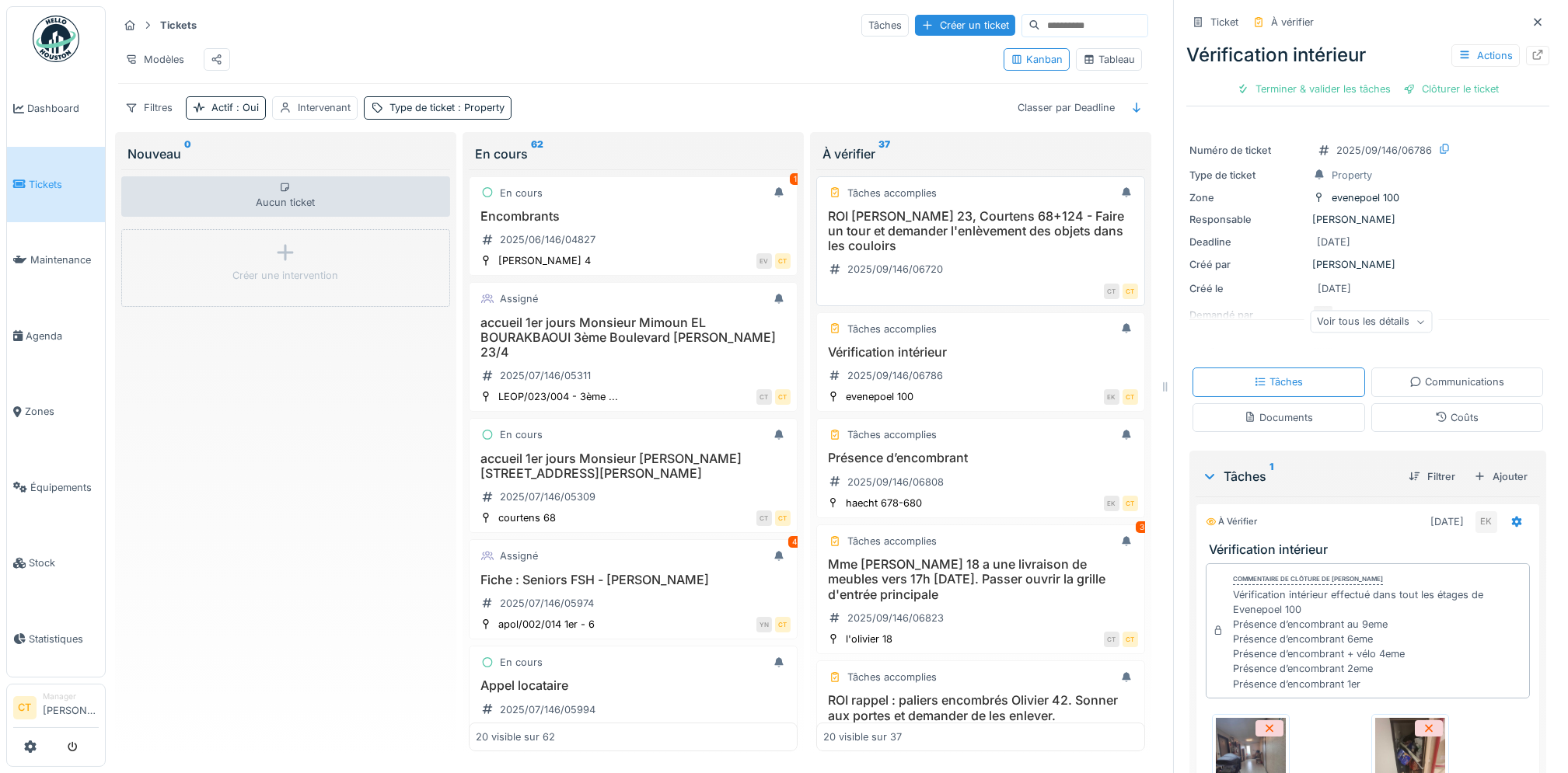
click at [939, 252] on h3 "ROI [PERSON_NAME] 23, Courtens 68+124 - Faire un tour et demander l'enlèvement …" at bounding box center [980, 231] width 315 height 45
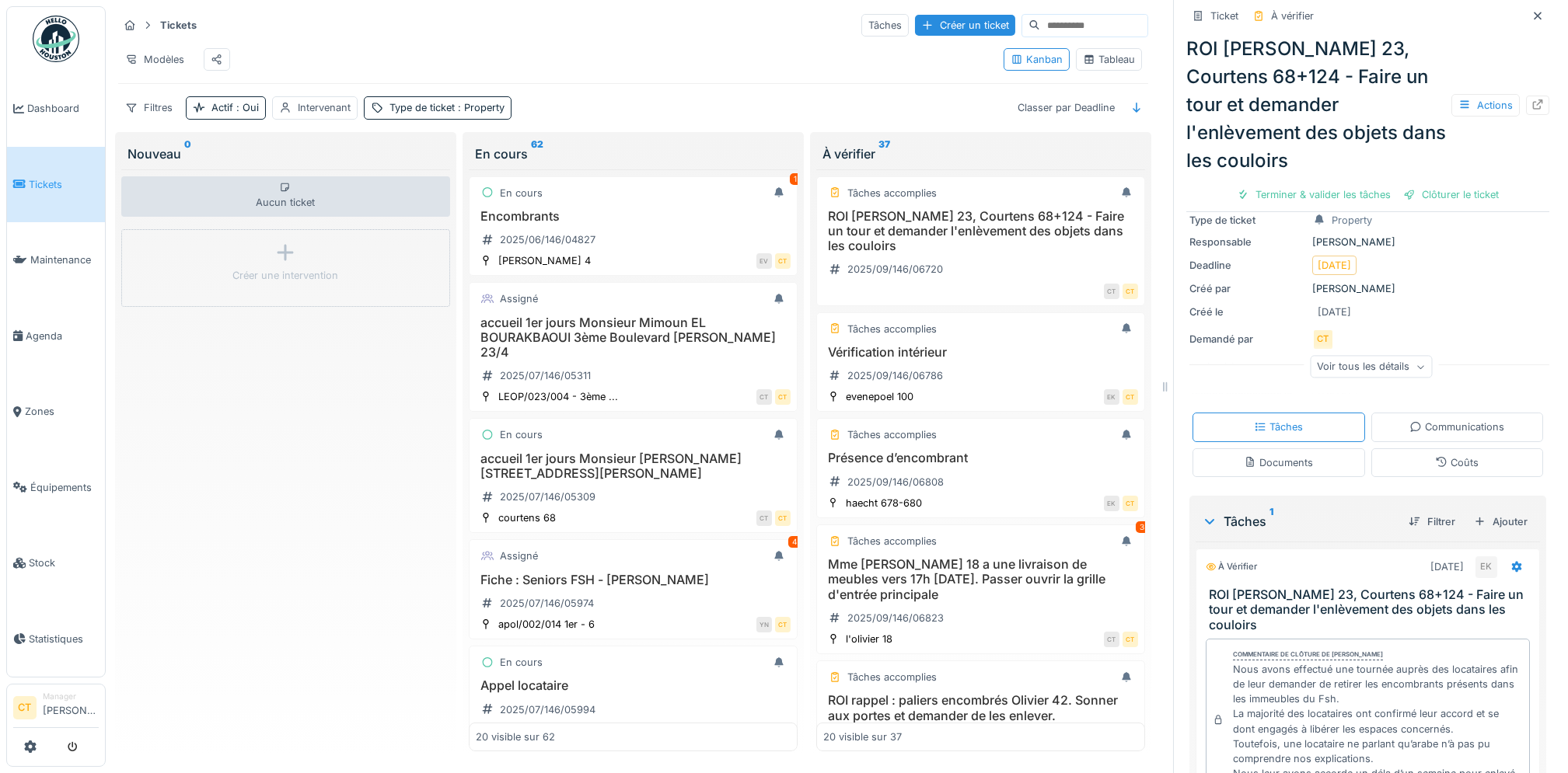
scroll to position [103, 0]
